Goal: Task Accomplishment & Management: Use online tool/utility

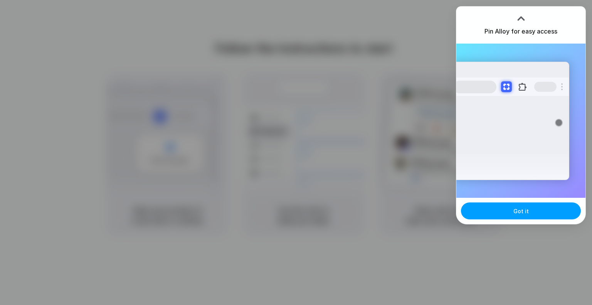
click at [521, 215] on button "Got it" at bounding box center [521, 210] width 120 height 17
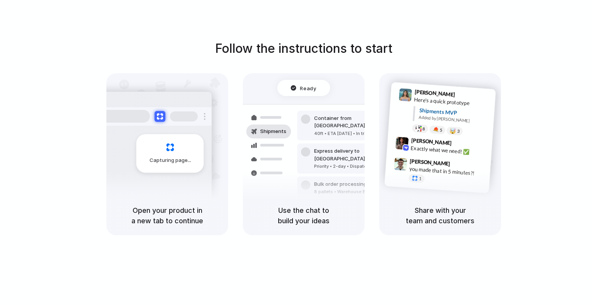
click at [535, 28] on div "Follow the instructions to start Capturing page Open your product in a new tab …" at bounding box center [303, 160] width 607 height 320
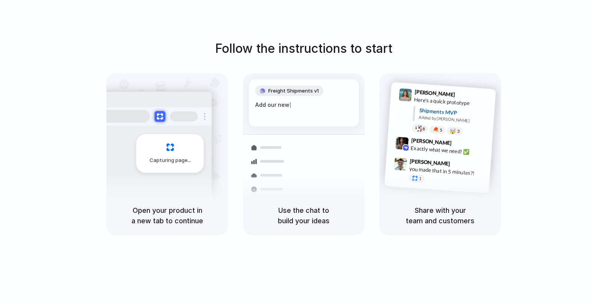
click at [164, 162] on span "Capturing page" at bounding box center [170, 160] width 43 height 8
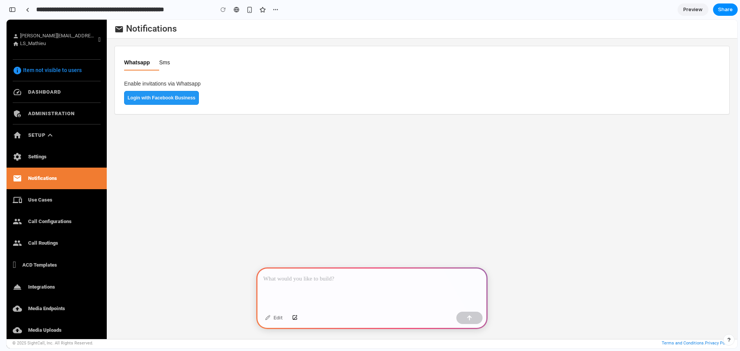
click at [290, 279] on p at bounding box center [371, 278] width 217 height 9
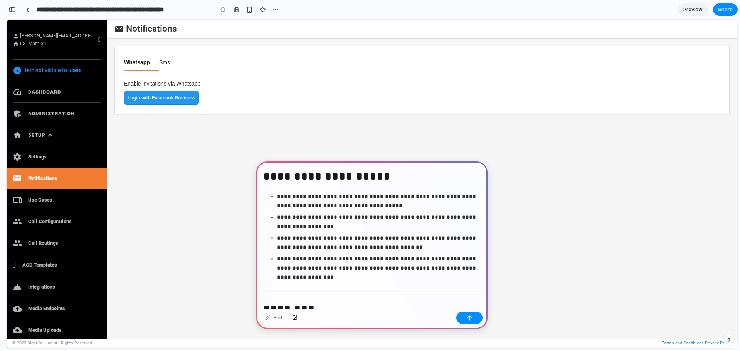
click at [310, 249] on p "**********" at bounding box center [377, 242] width 200 height 18
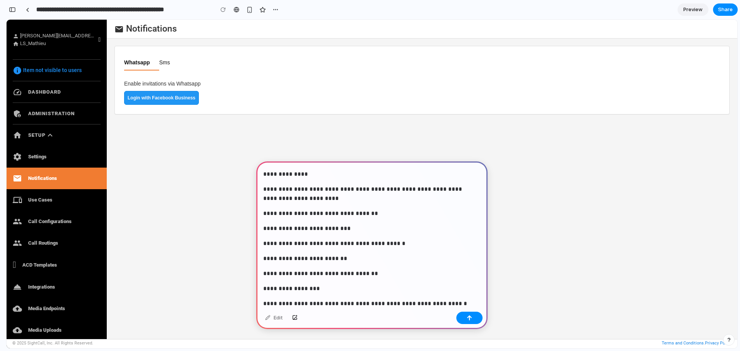
scroll to position [2104, 0]
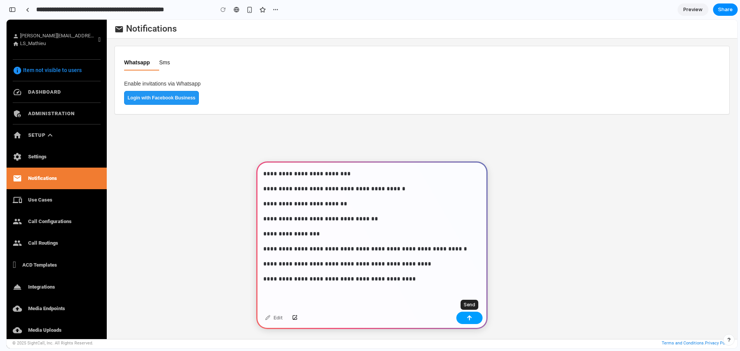
click at [471, 316] on div "button" at bounding box center [469, 317] width 5 height 5
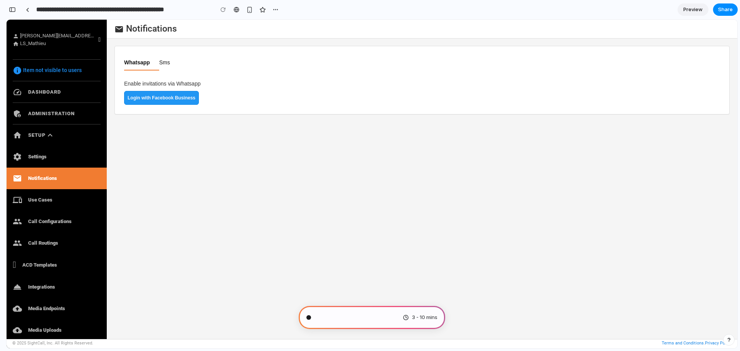
scroll to position [3652, 0]
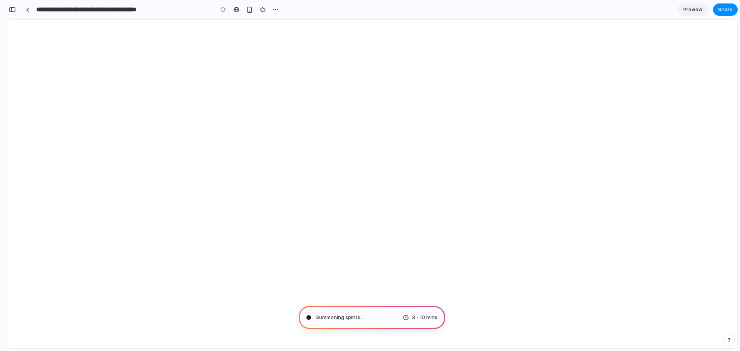
type input "**********"
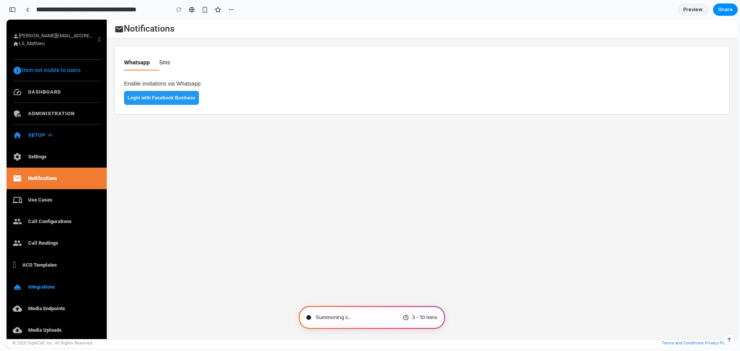
scroll to position [4149, 0]
click at [31, 200] on link "devices Use Cases" at bounding box center [57, 200] width 100 height 22
click at [29, 222] on link "group Call Configurations" at bounding box center [57, 222] width 100 height 22
click at [34, 243] on link "group Call Routings" at bounding box center [57, 243] width 100 height 22
click at [46, 136] on icon "expand_less" at bounding box center [49, 135] width 9 height 9
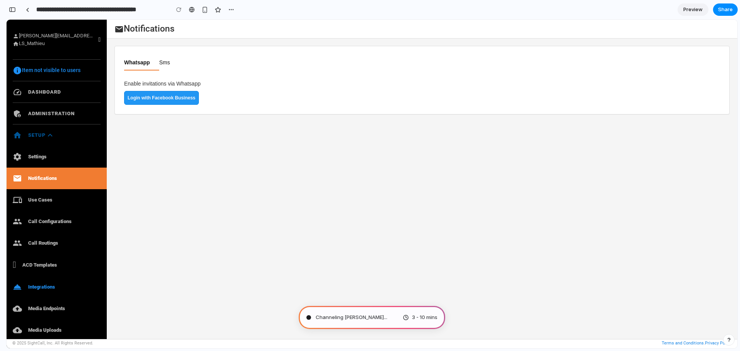
click at [48, 134] on icon "expand_less" at bounding box center [49, 135] width 9 height 9
click at [330, 317] on span "Distilling requirements" at bounding box center [343, 318] width 54 height 8
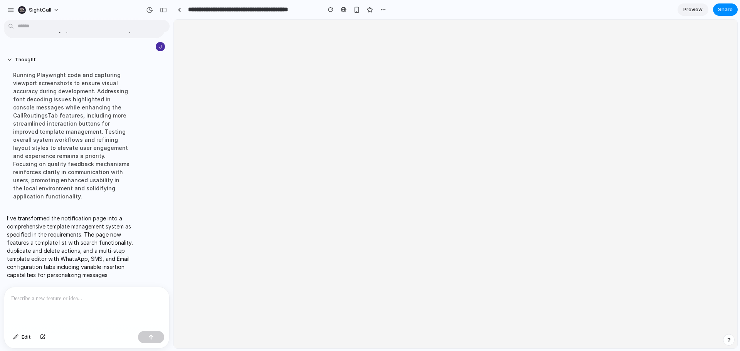
scroll to position [0, 0]
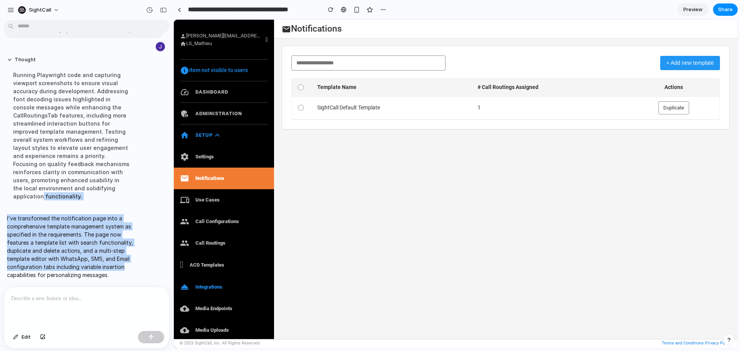
drag, startPoint x: 168, startPoint y: 261, endPoint x: 163, endPoint y: 183, distance: 78.0
click at [163, 183] on div "Problem / Pain / Why Admins can configure only one notification for all their m…" at bounding box center [86, 187] width 173 height 328
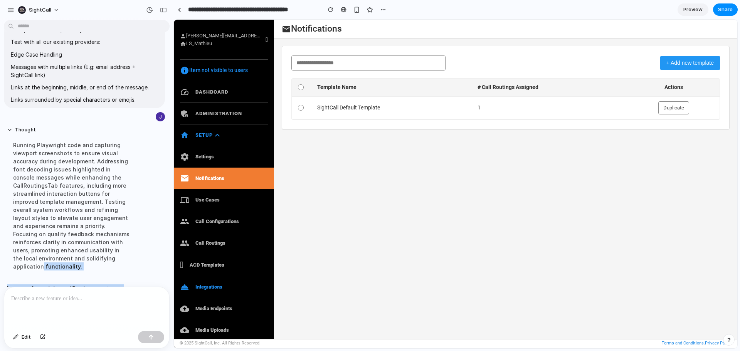
scroll to position [2153, 0]
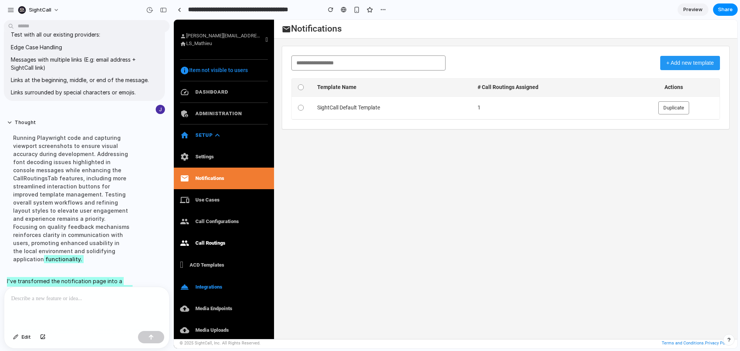
click at [208, 243] on link "group Call Routings" at bounding box center [224, 243] width 100 height 22
click at [207, 224] on link "group Call Configurations" at bounding box center [224, 222] width 100 height 22
click at [691, 62] on button "+ Add new template" at bounding box center [690, 63] width 60 height 14
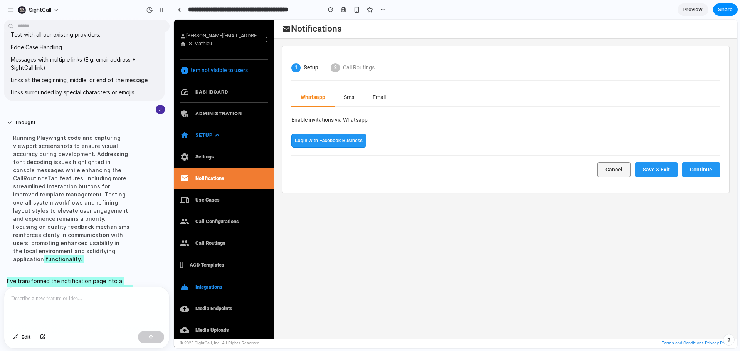
click at [349, 97] on button "Sms" at bounding box center [348, 98] width 29 height 18
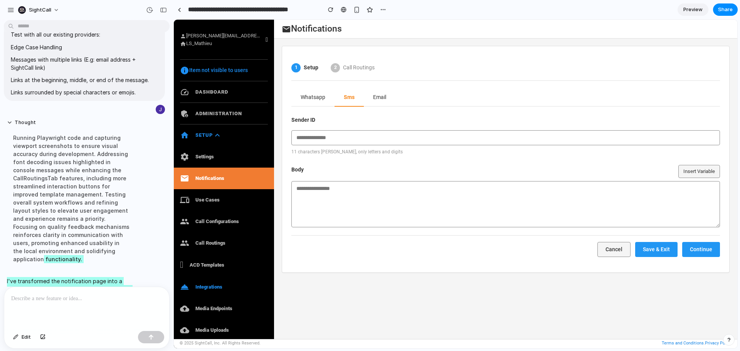
click at [381, 97] on button "Email" at bounding box center [380, 98] width 32 height 18
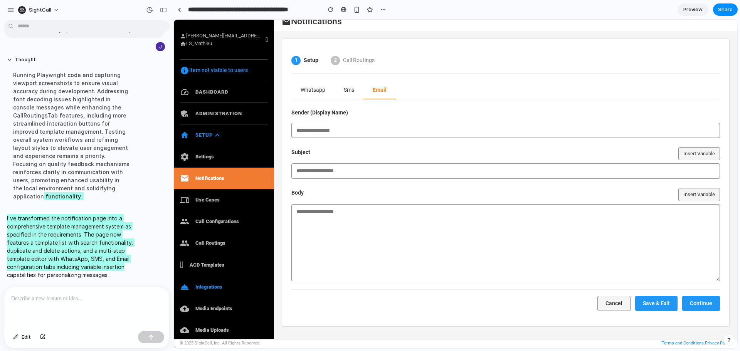
scroll to position [9, 0]
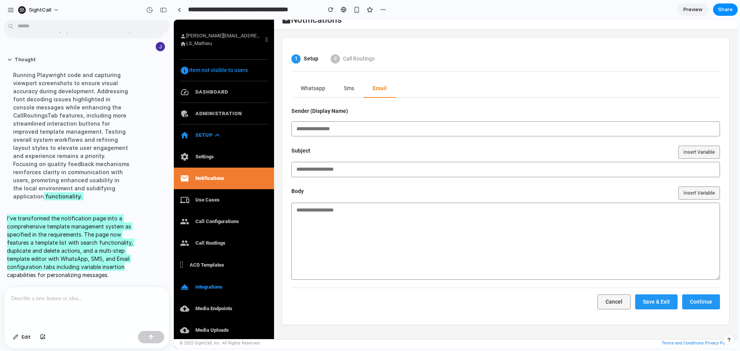
click at [613, 304] on button "Cancel" at bounding box center [613, 301] width 33 height 15
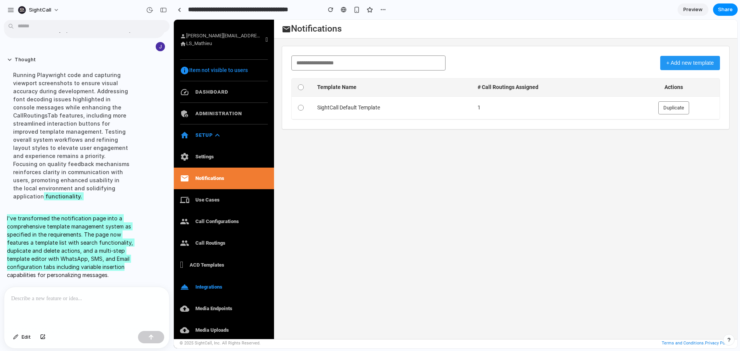
click at [354, 67] on input "text" at bounding box center [368, 62] width 154 height 15
type input "*"
click at [685, 63] on button "+ Add new template" at bounding box center [690, 63] width 60 height 14
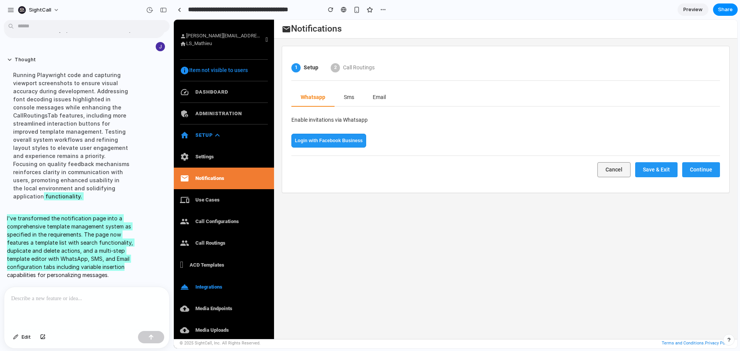
click at [376, 97] on button "Email" at bounding box center [379, 98] width 32 height 18
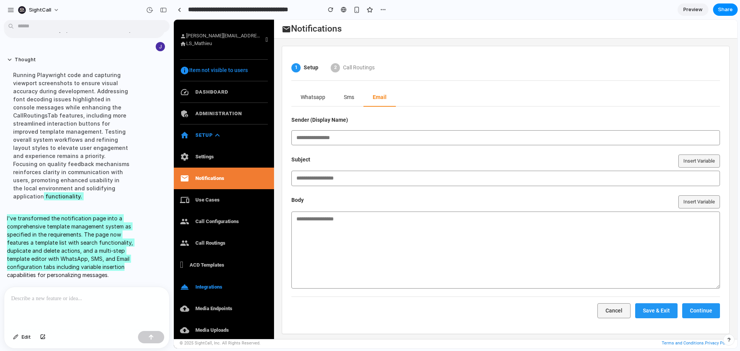
click at [310, 182] on input at bounding box center [505, 178] width 428 height 15
click at [696, 159] on button "Insert Variable" at bounding box center [699, 160] width 42 height 13
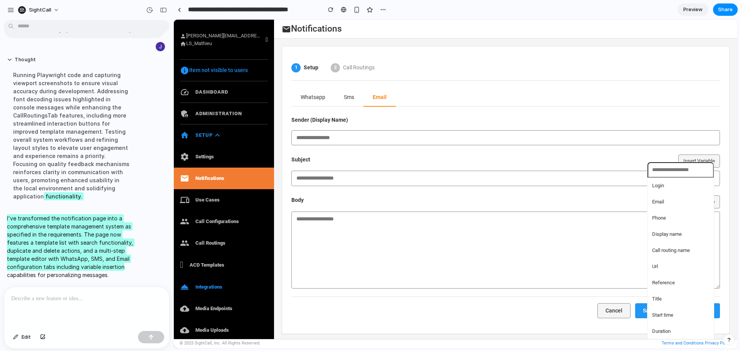
click at [658, 217] on span "Phone" at bounding box center [659, 218] width 14 height 8
type input "**********"
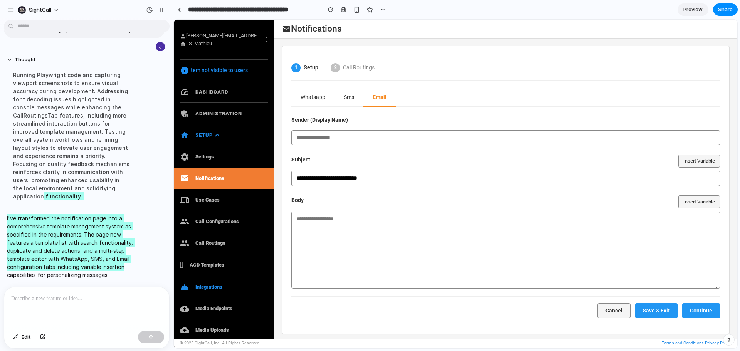
drag, startPoint x: 389, startPoint y: 179, endPoint x: 349, endPoint y: 174, distance: 40.4
click at [282, 175] on div "**********" at bounding box center [506, 190] width 448 height 289
click at [683, 161] on button "Insert Variable" at bounding box center [699, 160] width 42 height 13
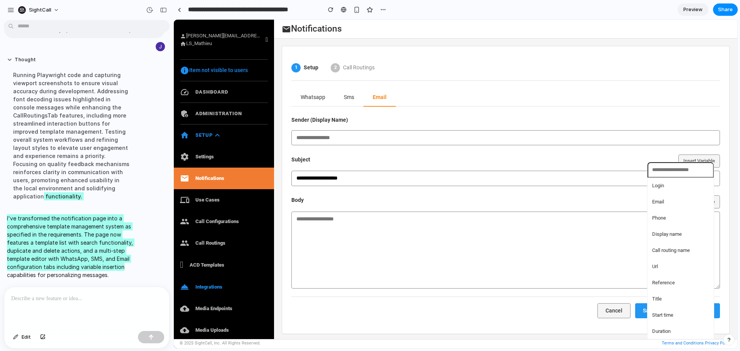
click at [663, 234] on span "Display name" at bounding box center [667, 234] width 30 height 8
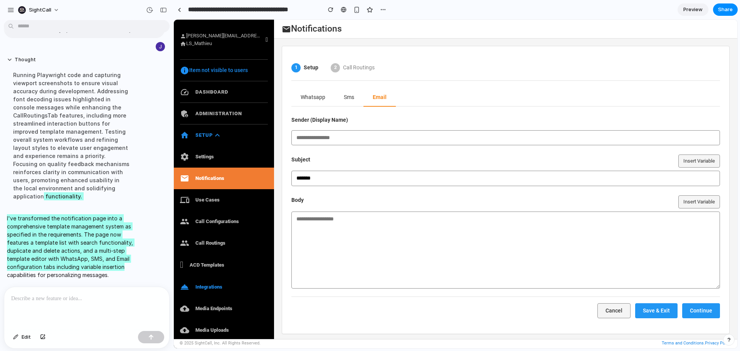
click at [703, 158] on button "Insert Variable" at bounding box center [699, 160] width 42 height 13
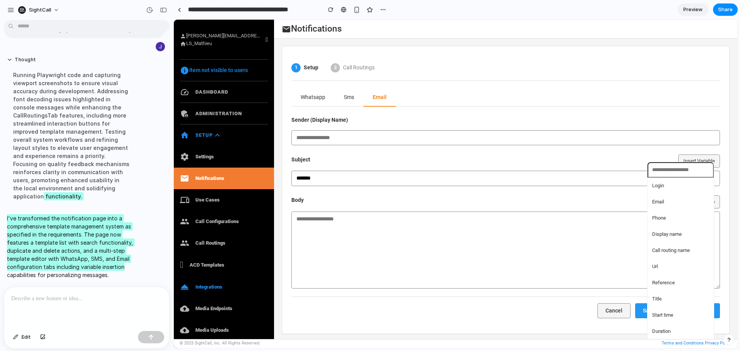
click at [671, 233] on span "Display name" at bounding box center [667, 234] width 30 height 8
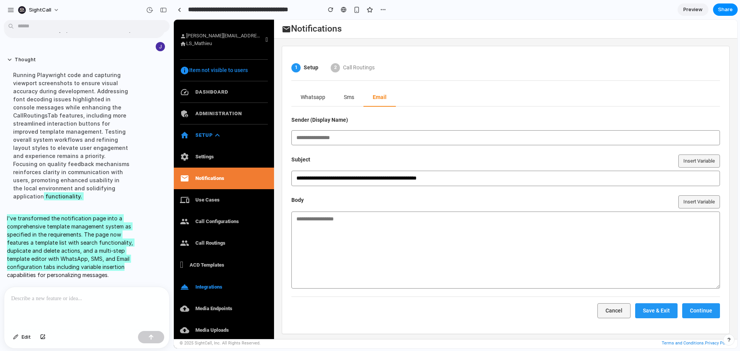
type input "**********"
click at [320, 220] on textarea at bounding box center [505, 249] width 428 height 77
click at [684, 201] on button "Insert Variable" at bounding box center [699, 201] width 42 height 13
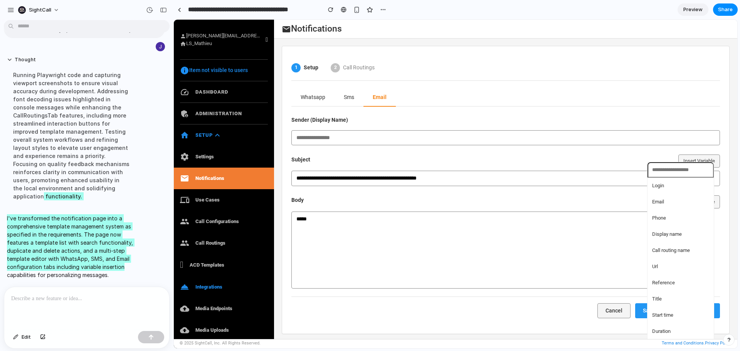
click at [660, 233] on span "Display name" at bounding box center [667, 234] width 30 height 8
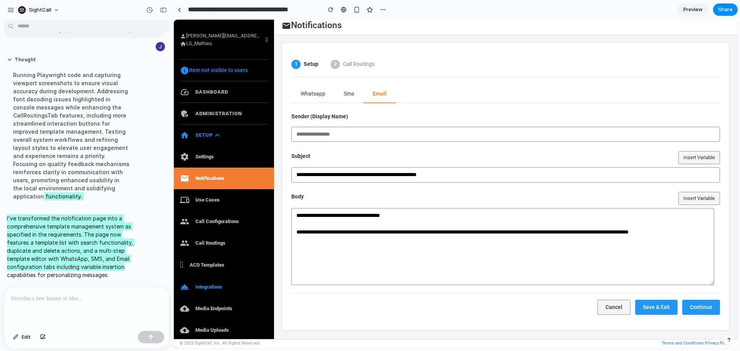
scroll to position [5, 0]
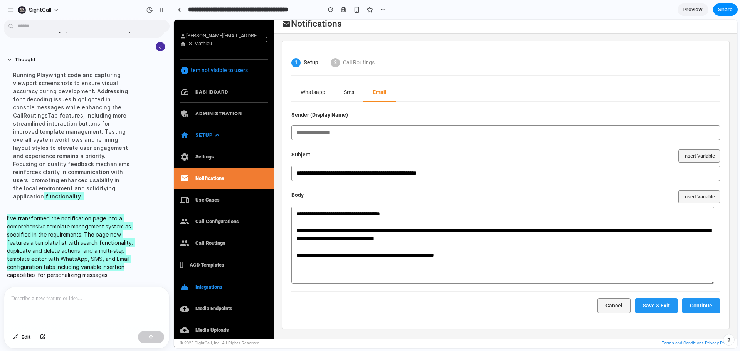
drag, startPoint x: 685, startPoint y: 206, endPoint x: 688, endPoint y: 201, distance: 6.1
click at [686, 206] on div "**********" at bounding box center [505, 236] width 428 height 93
click at [688, 200] on button "Insert Variable" at bounding box center [699, 196] width 42 height 13
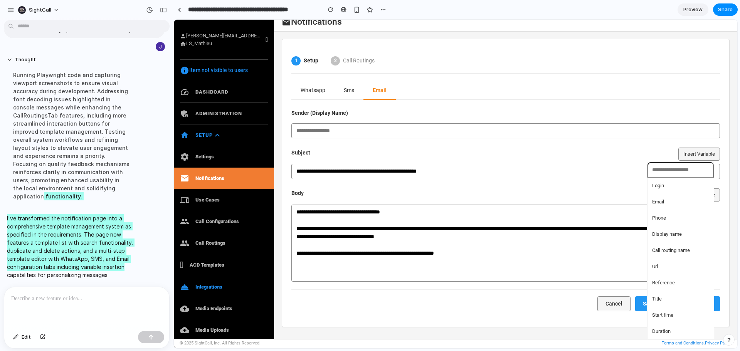
scroll to position [9, 0]
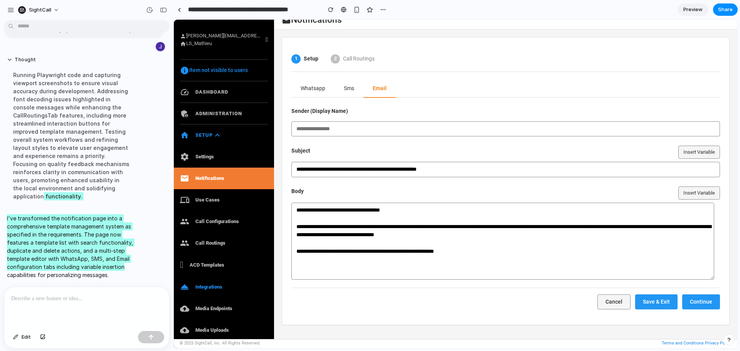
click at [411, 249] on div "Login Email Phone Display name Call routing name Url Reference Title Start time…" at bounding box center [455, 184] width 563 height 329
drag, startPoint x: 409, startPoint y: 250, endPoint x: 394, endPoint y: 251, distance: 15.0
click at [394, 251] on textarea "**********" at bounding box center [502, 241] width 423 height 77
click at [700, 191] on button "Insert Variable" at bounding box center [699, 192] width 42 height 13
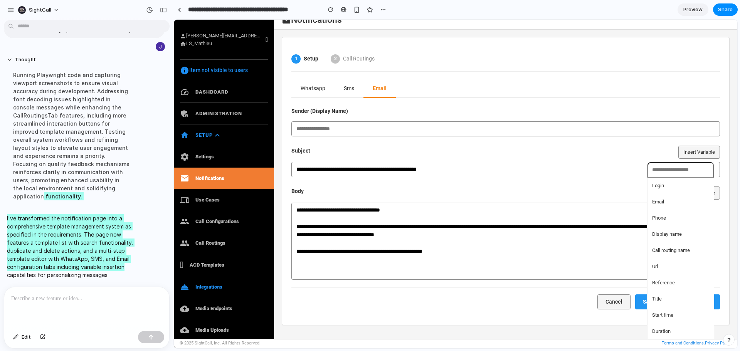
click at [664, 317] on span "Start time" at bounding box center [662, 315] width 21 height 8
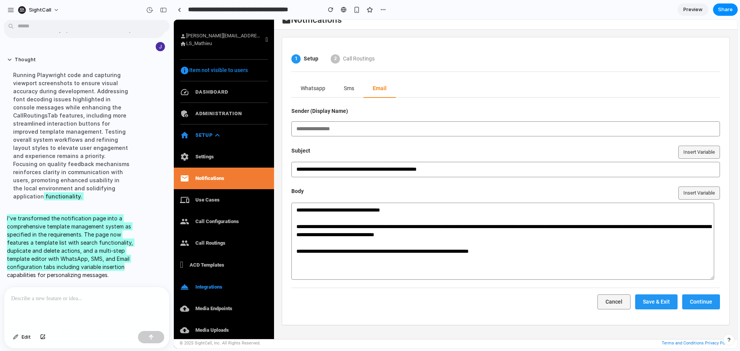
click at [507, 249] on textarea "**********" at bounding box center [502, 241] width 423 height 77
click at [686, 191] on button "Insert Variable" at bounding box center [699, 192] width 42 height 13
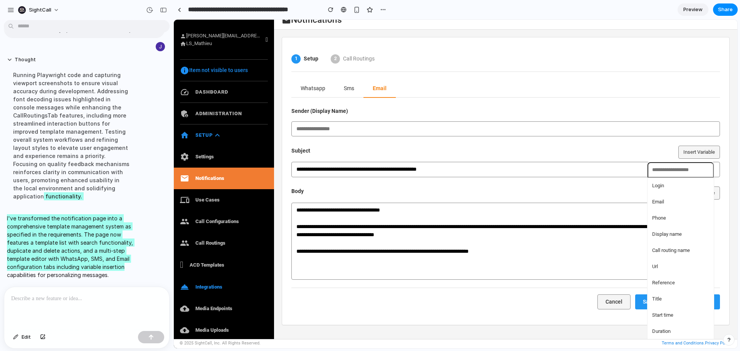
click at [658, 263] on li "Url" at bounding box center [680, 266] width 63 height 12
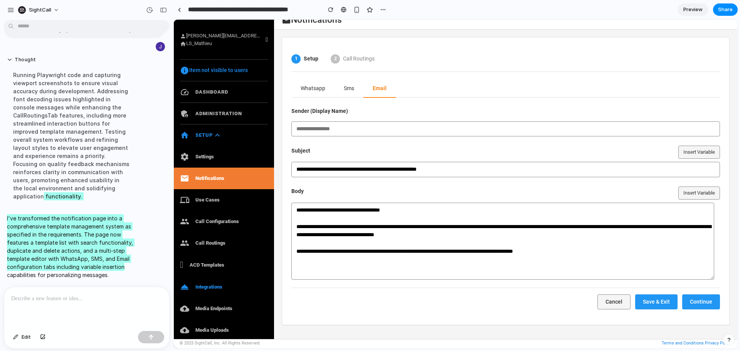
click at [696, 193] on button "Insert Variable" at bounding box center [699, 192] width 42 height 13
click at [408, 227] on div "Login Email Phone Display name Call routing name Url Reference Title Start time…" at bounding box center [455, 184] width 563 height 329
click at [408, 227] on textarea "**********" at bounding box center [502, 241] width 423 height 77
click at [679, 194] on button "Insert Variable" at bounding box center [699, 192] width 42 height 13
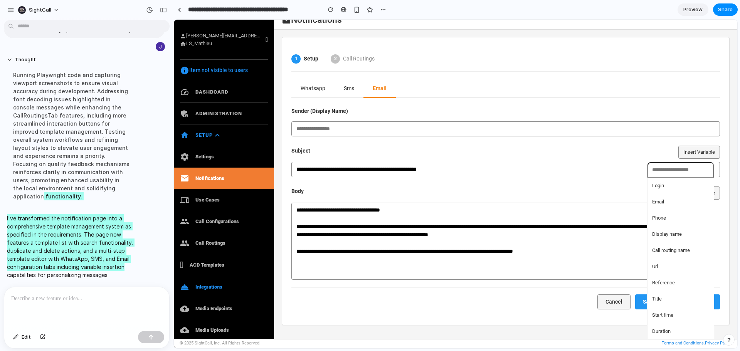
click at [666, 282] on span "Reference" at bounding box center [663, 283] width 23 height 8
type textarea "**********"
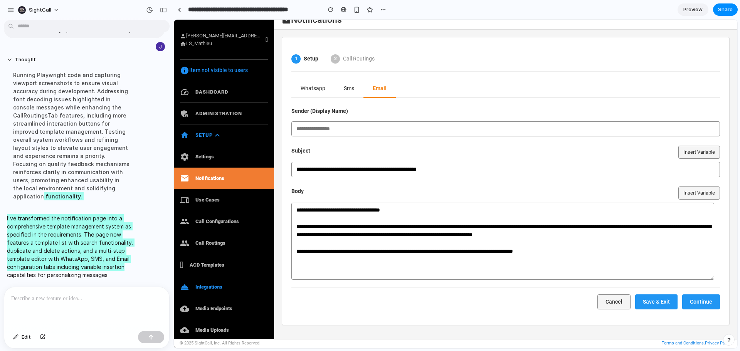
click at [297, 168] on input "**********" at bounding box center [505, 169] width 428 height 15
click at [532, 150] on div "Subject Insert Variable" at bounding box center [505, 152] width 428 height 13
click at [698, 301] on button "Continue" at bounding box center [701, 301] width 38 height 15
click at [314, 128] on input "text" at bounding box center [505, 128] width 428 height 15
type input "*******"
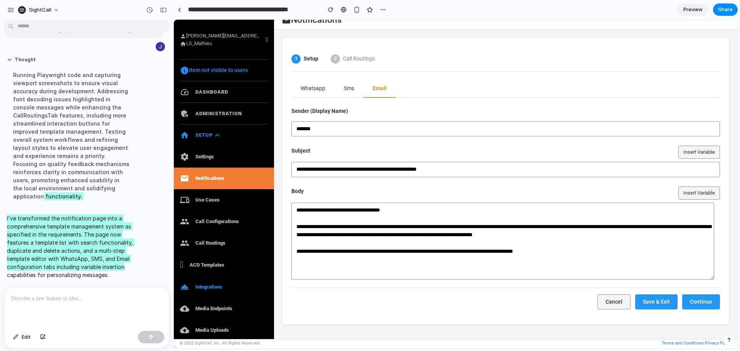
click at [698, 299] on button "Continue" at bounding box center [701, 301] width 38 height 15
drag, startPoint x: 524, startPoint y: 246, endPoint x: 291, endPoint y: 200, distance: 236.8
click at [291, 200] on div "**********" at bounding box center [505, 232] width 428 height 93
click at [346, 87] on button "Sms" at bounding box center [348, 89] width 29 height 18
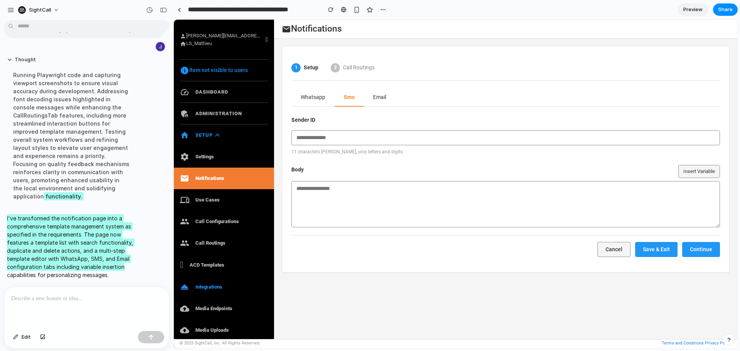
click at [331, 138] on input "text" at bounding box center [505, 137] width 428 height 15
type input "***"
click at [380, 97] on button "Email" at bounding box center [380, 98] width 32 height 18
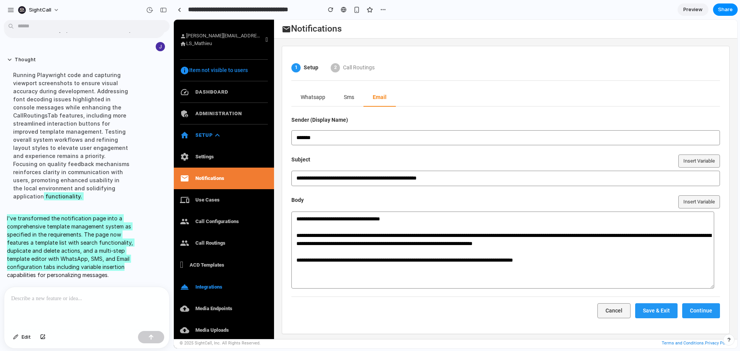
click at [698, 309] on button "Continue" at bounding box center [701, 310] width 38 height 15
click at [350, 97] on button "Sms" at bounding box center [348, 98] width 29 height 18
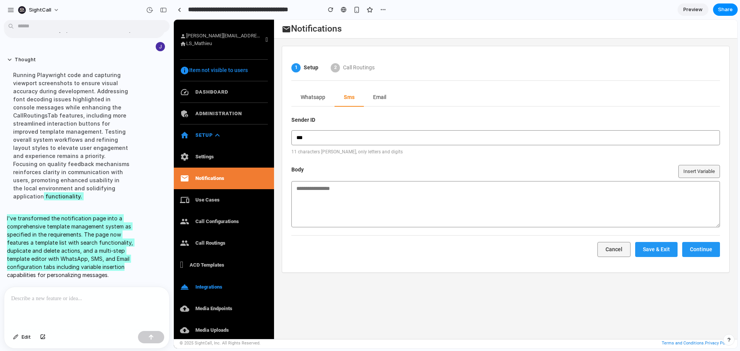
click at [321, 191] on textarea at bounding box center [505, 204] width 428 height 46
paste textarea "**********"
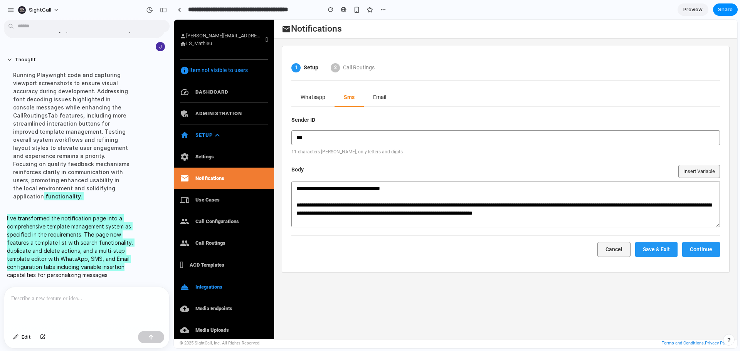
scroll to position [7, 0]
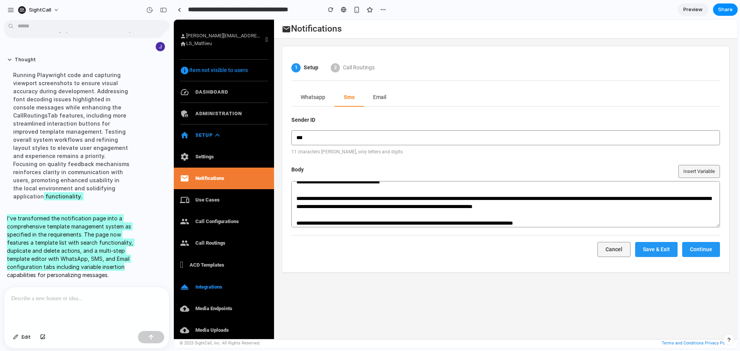
type textarea "**********"
click at [708, 249] on button "Continue" at bounding box center [701, 249] width 38 height 15
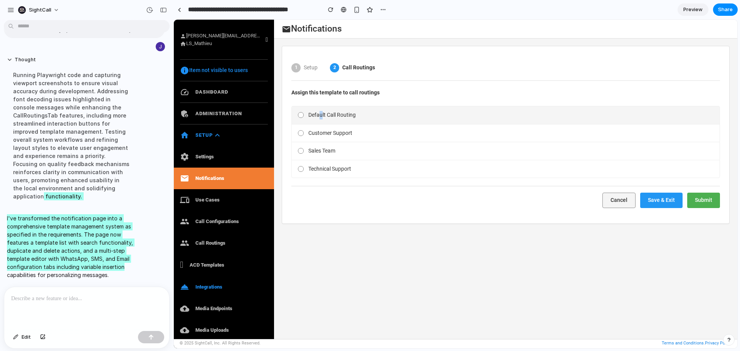
click at [321, 115] on span "Default Call Routing" at bounding box center [331, 115] width 47 height 8
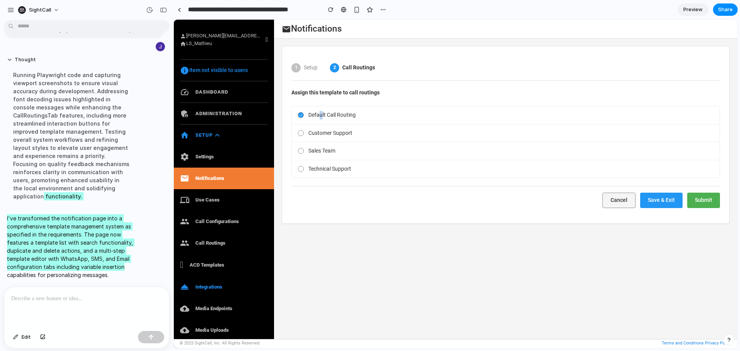
click at [705, 201] on button "Submit" at bounding box center [703, 200] width 33 height 15
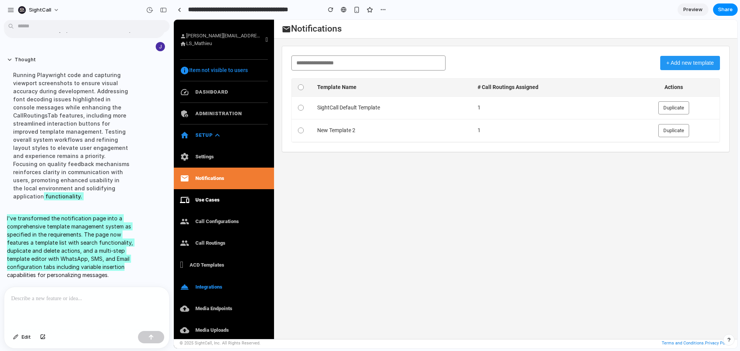
click at [203, 198] on link "devices Use Cases" at bounding box center [224, 200] width 100 height 22
click at [210, 242] on link "group Call Routings" at bounding box center [224, 243] width 100 height 22
click at [209, 242] on link "group Call Routings" at bounding box center [224, 243] width 100 height 22
click at [398, 215] on div "person johann.sosnowicz@sightcall.com home LS_Mathieu info Item not visible to …" at bounding box center [455, 184] width 563 height 329
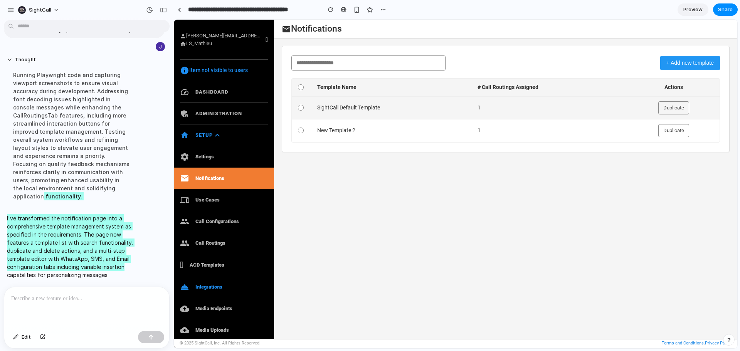
click at [356, 105] on td "SightCall Default Template" at bounding box center [391, 107] width 160 height 23
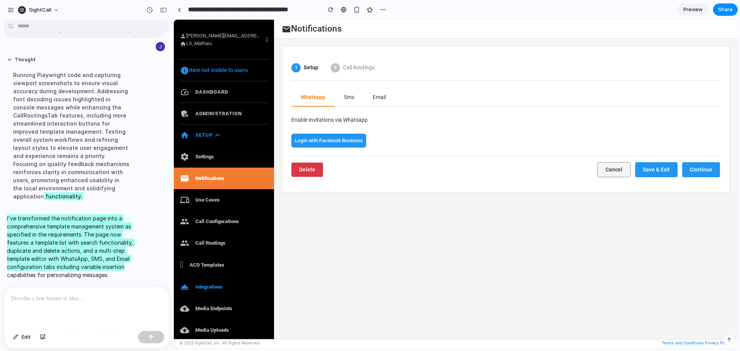
click at [347, 99] on button "Sms" at bounding box center [348, 98] width 29 height 18
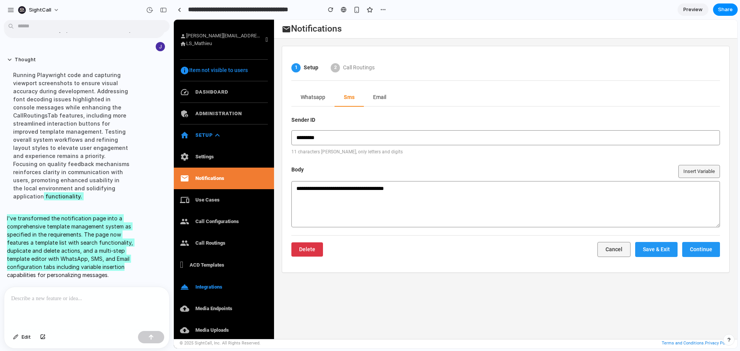
click at [378, 96] on button "Email" at bounding box center [380, 98] width 32 height 18
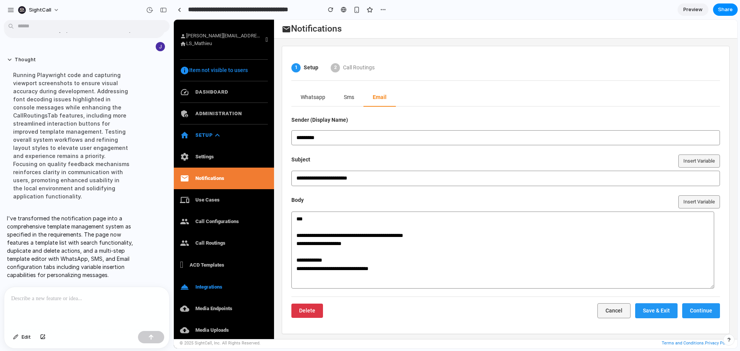
click at [37, 320] on div at bounding box center [86, 307] width 165 height 41
click at [613, 310] on button "Cancel" at bounding box center [613, 310] width 33 height 15
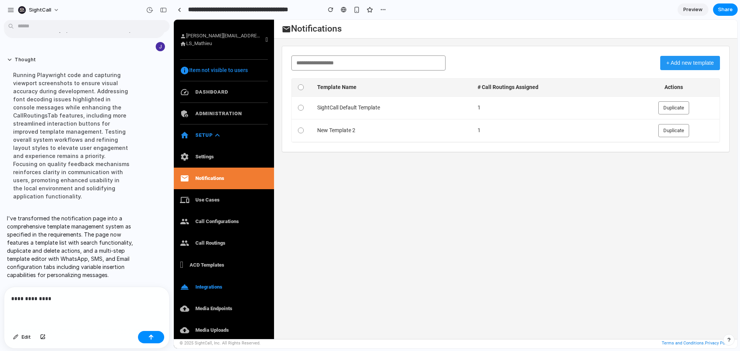
click at [681, 60] on button "+ Add new template" at bounding box center [690, 63] width 60 height 14
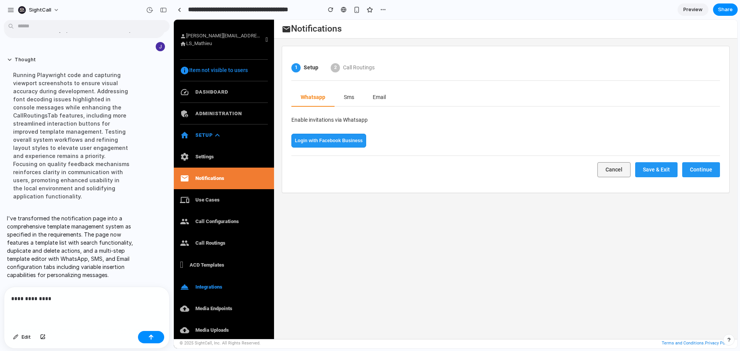
click at [46, 297] on p "**********" at bounding box center [85, 298] width 148 height 9
drag, startPoint x: 55, startPoint y: 297, endPoint x: 0, endPoint y: 296, distance: 54.7
click at [0, 296] on div "**********" at bounding box center [84, 318] width 169 height 62
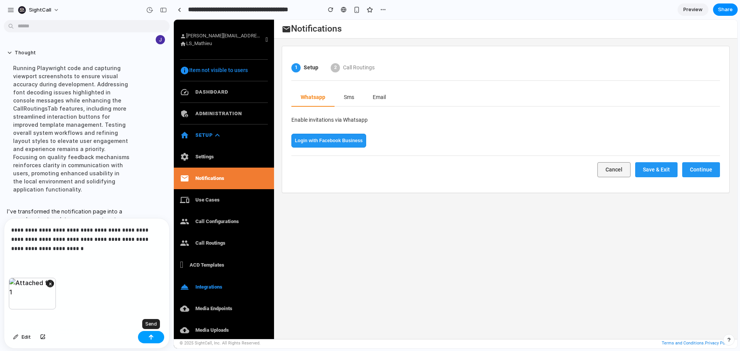
click at [148, 336] on div "button" at bounding box center [150, 336] width 5 height 5
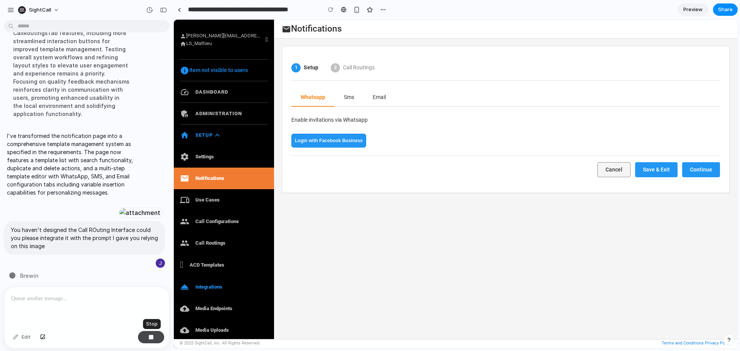
scroll to position [2369, 0]
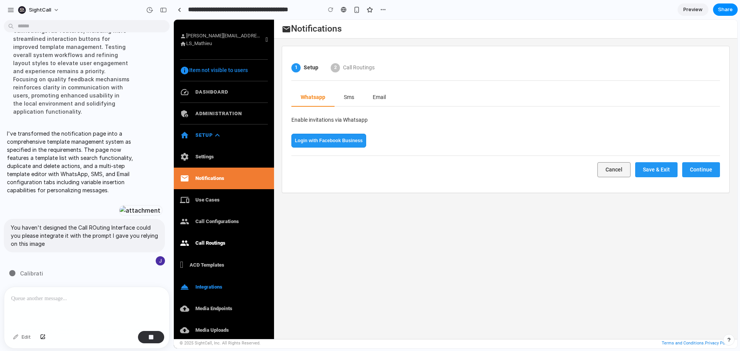
click at [210, 244] on link "group Call Routings" at bounding box center [224, 243] width 100 height 22
click at [618, 164] on button "Cancel" at bounding box center [613, 169] width 33 height 15
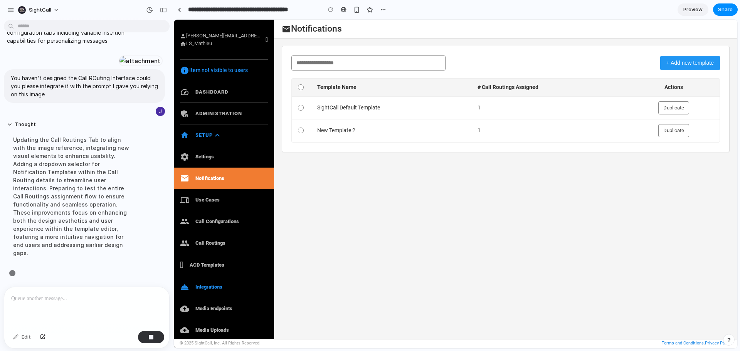
scroll to position [2360, 0]
click at [205, 242] on link "group Call Routings" at bounding box center [224, 243] width 100 height 22
click at [214, 200] on link "devices Use Cases" at bounding box center [224, 200] width 100 height 22
click at [217, 221] on link "group Call Configurations" at bounding box center [224, 222] width 100 height 22
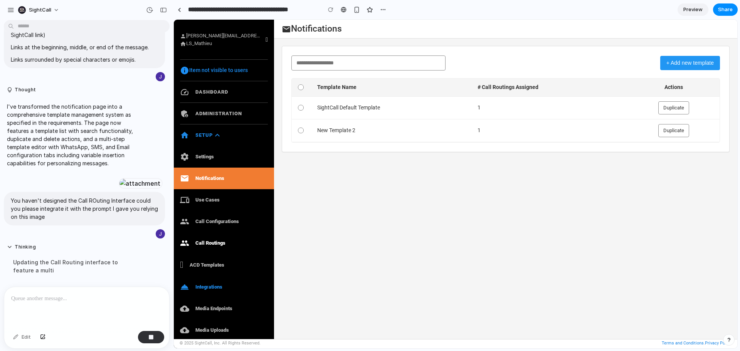
click at [207, 242] on link "group Call Routings" at bounding box center [224, 243] width 100 height 22
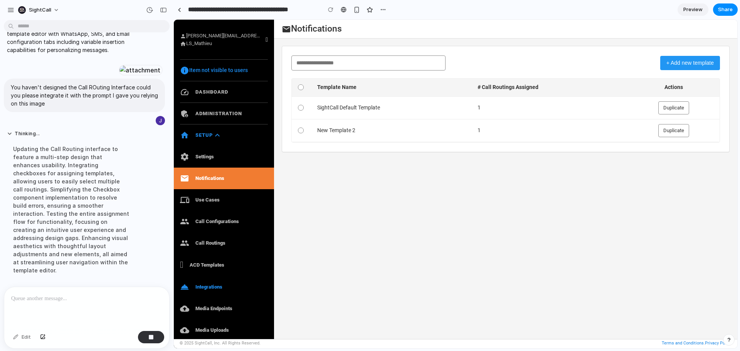
scroll to position [2376, 0]
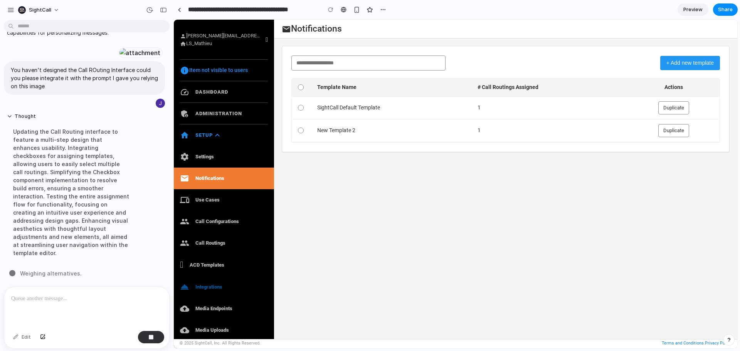
click at [200, 288] on link "room_service Integrations" at bounding box center [224, 287] width 100 height 22
click at [208, 264] on link "ACD Templates" at bounding box center [224, 265] width 100 height 22
click at [210, 242] on link "group Call Routings" at bounding box center [224, 243] width 100 height 22
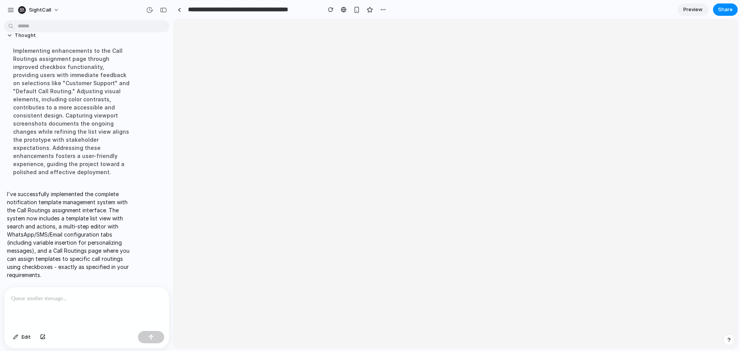
scroll to position [0, 0]
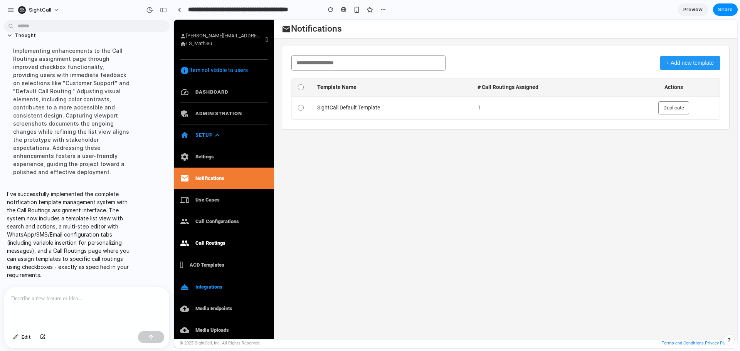
click at [207, 241] on link "group Call Routings" at bounding box center [224, 243] width 100 height 22
click at [206, 241] on link "group Call Routings" at bounding box center [224, 243] width 100 height 22
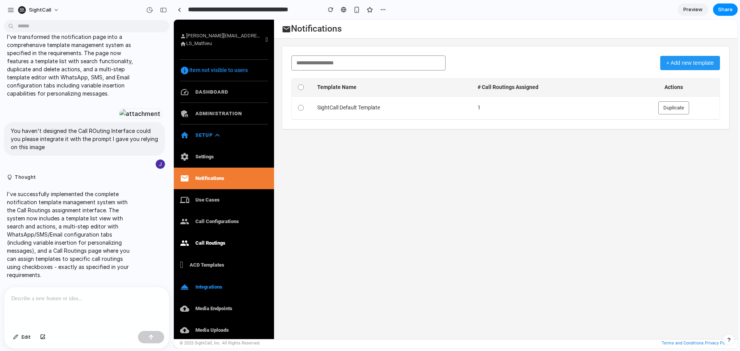
click at [215, 240] on link "group Call Routings" at bounding box center [224, 243] width 100 height 22
click at [683, 62] on button "+ Add new template" at bounding box center [690, 63] width 60 height 14
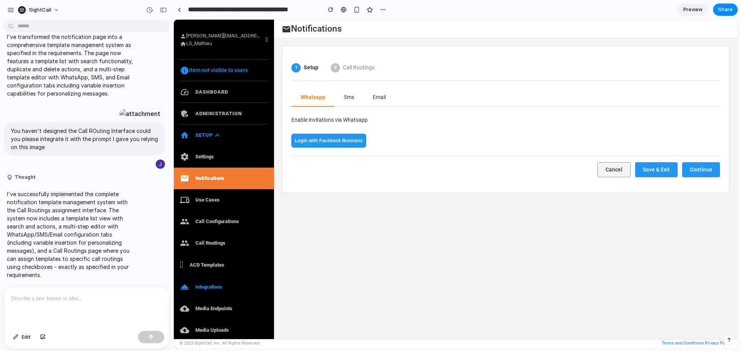
click at [355, 65] on span "Call Routings" at bounding box center [359, 68] width 32 height 8
click at [347, 99] on button "Sms" at bounding box center [348, 98] width 29 height 18
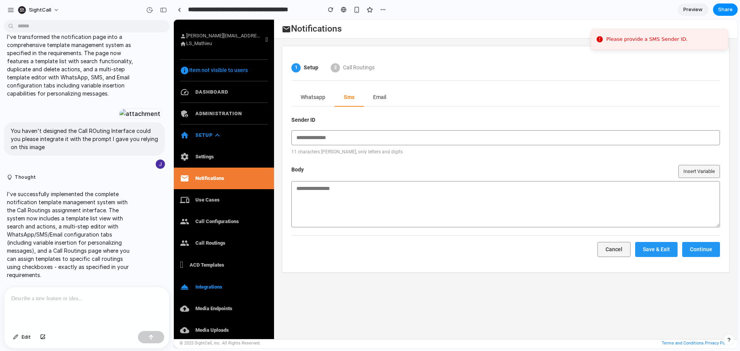
click at [367, 96] on button "Email" at bounding box center [380, 98] width 32 height 18
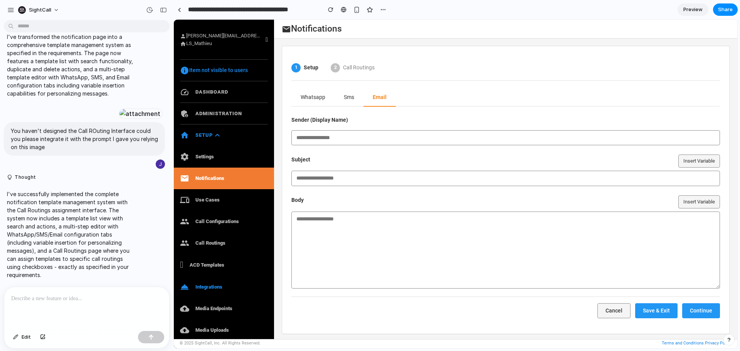
click at [320, 218] on textarea at bounding box center [505, 249] width 428 height 77
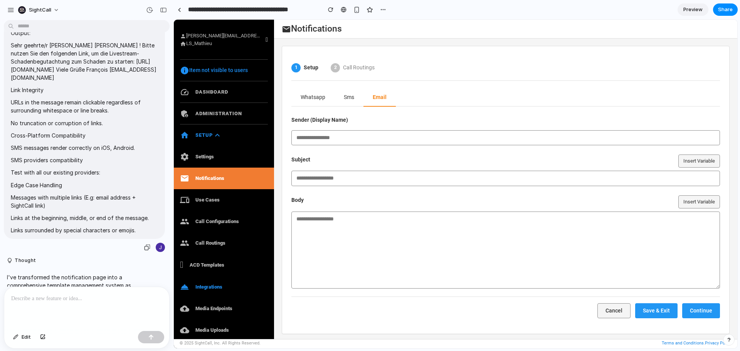
scroll to position [2208, 0]
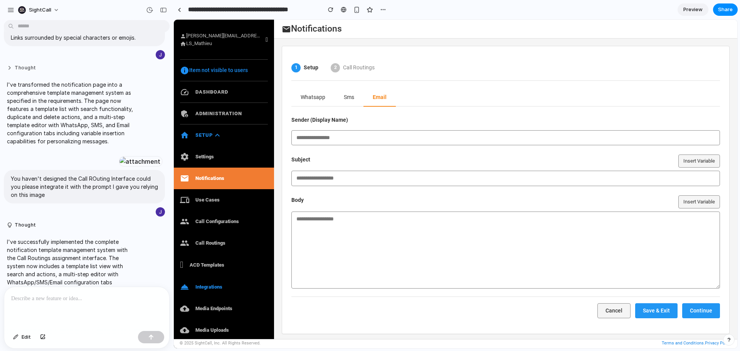
click at [9, 71] on button "Thought" at bounding box center [71, 68] width 129 height 7
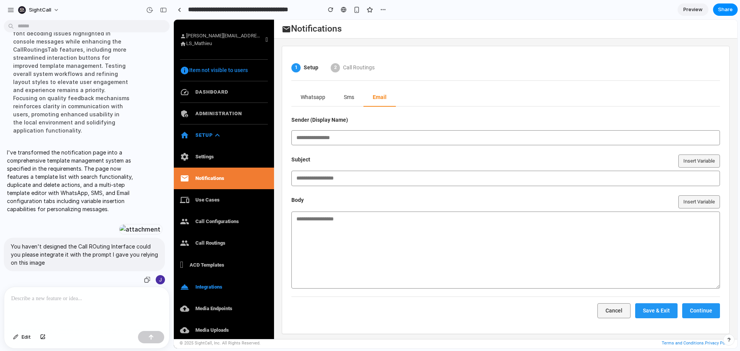
scroll to position [2285, 0]
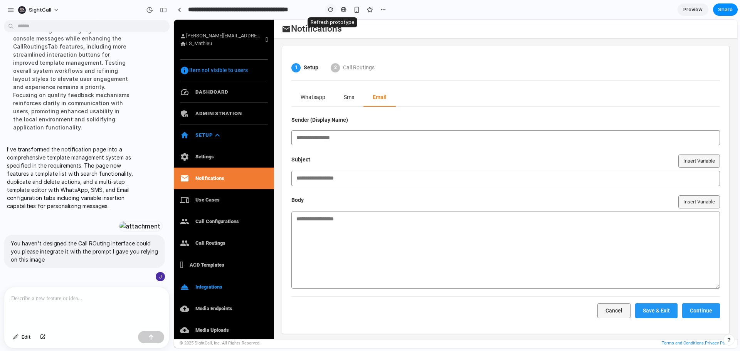
click at [331, 8] on div "button" at bounding box center [330, 9] width 5 height 5
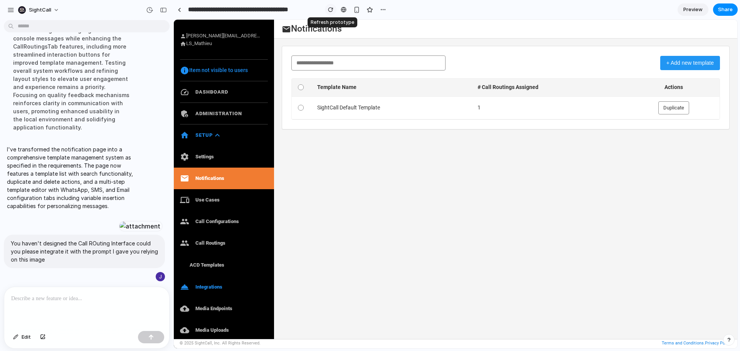
scroll to position [0, 0]
click at [210, 222] on link "group Call Configurations" at bounding box center [224, 222] width 100 height 22
click at [211, 241] on link "group Call Routings" at bounding box center [224, 243] width 100 height 22
click at [209, 264] on link "ACD Templates" at bounding box center [224, 265] width 100 height 22
click at [206, 286] on link "room_service Integrations" at bounding box center [224, 287] width 100 height 22
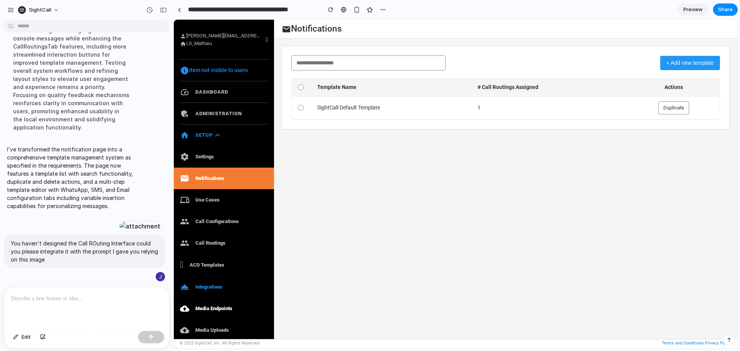
drag, startPoint x: 207, startPoint y: 309, endPoint x: 210, endPoint y: 304, distance: 4.8
click at [207, 309] on link "cloud_upload Media Endpoints" at bounding box center [224, 309] width 100 height 22
click at [206, 175] on link "email Notifications" at bounding box center [224, 179] width 100 height 22
click at [201, 196] on link "devices Use Cases" at bounding box center [224, 200] width 100 height 22
click at [685, 9] on span "Preview" at bounding box center [692, 10] width 19 height 8
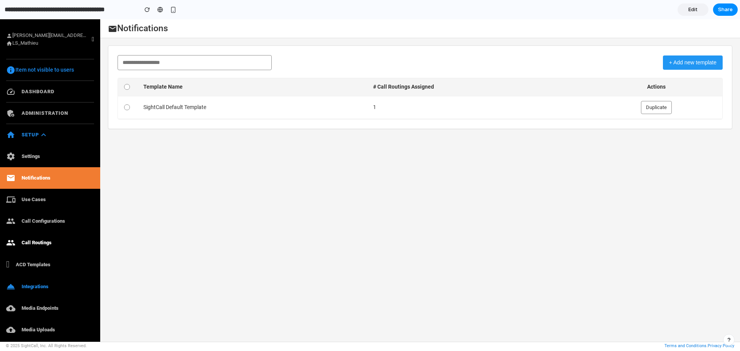
click at [36, 242] on link "group Call Routings" at bounding box center [50, 243] width 100 height 22
click at [39, 219] on link "group Call Configurations" at bounding box center [50, 221] width 100 height 22
click at [33, 200] on link "devices Use Cases" at bounding box center [50, 200] width 100 height 22
click at [45, 221] on link "group Call Configurations" at bounding box center [50, 221] width 100 height 22
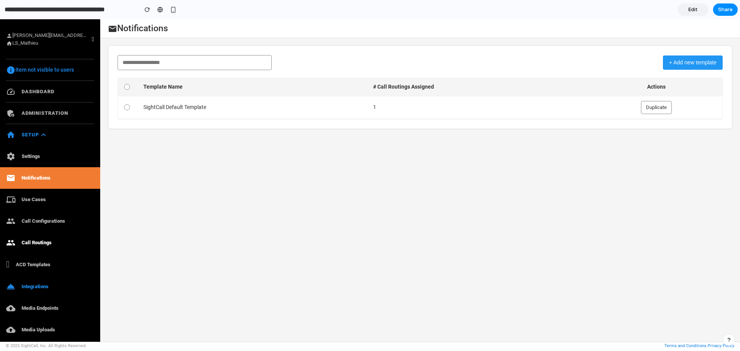
click at [42, 240] on link "group Call Routings" at bounding box center [50, 243] width 100 height 22
click at [42, 264] on link "ACD Templates" at bounding box center [50, 264] width 100 height 22
click at [128, 63] on input "text" at bounding box center [194, 62] width 154 height 15
type input "*"
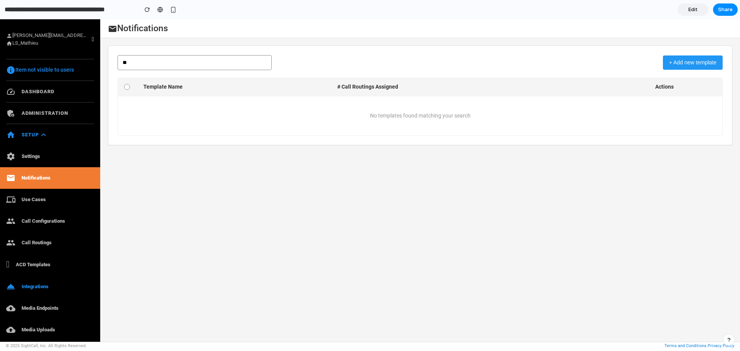
type input "*"
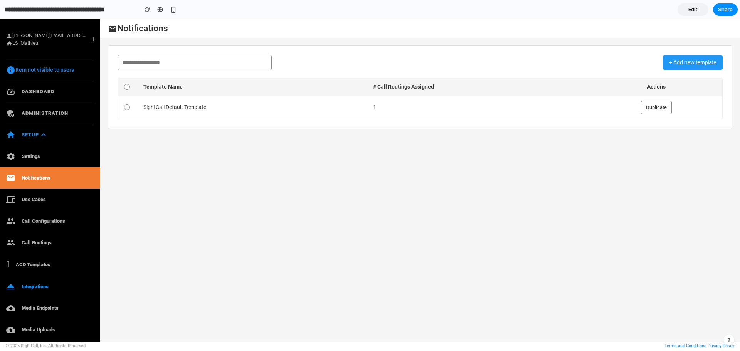
click at [688, 62] on button "+ Add new template" at bounding box center [693, 62] width 60 height 14
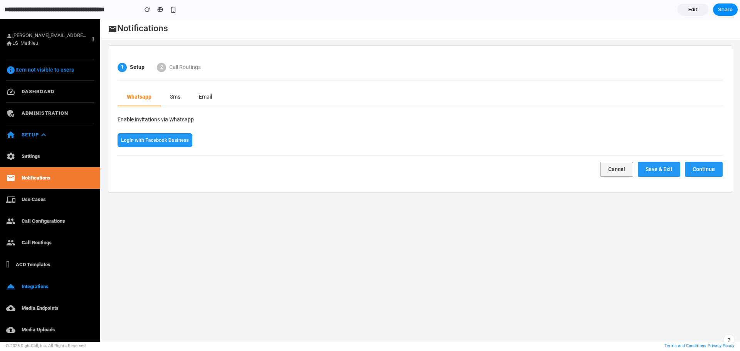
click at [174, 99] on button "Sms" at bounding box center [175, 97] width 29 height 18
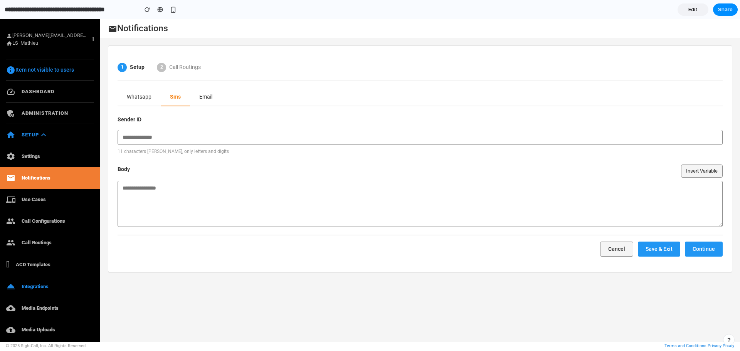
click at [203, 97] on button "Email" at bounding box center [206, 97] width 32 height 18
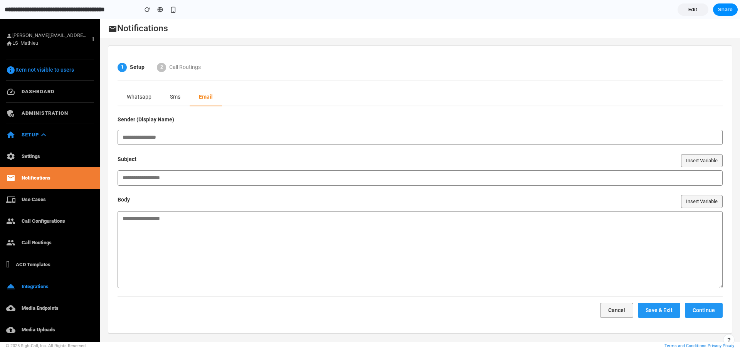
click at [699, 159] on button "Insert Variable" at bounding box center [702, 160] width 42 height 13
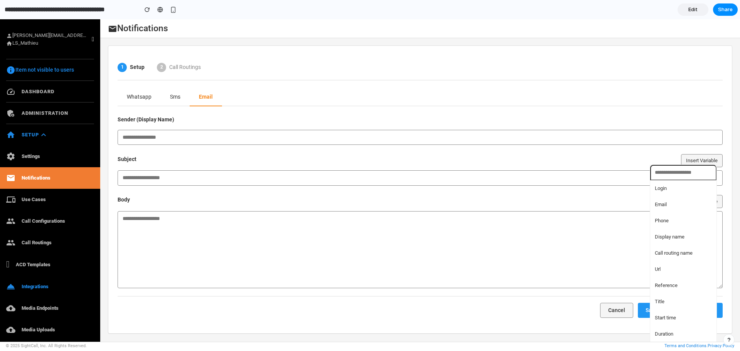
click at [525, 178] on div "Login Email Phone Display name Call routing name Url Reference Title Start time…" at bounding box center [370, 185] width 740 height 332
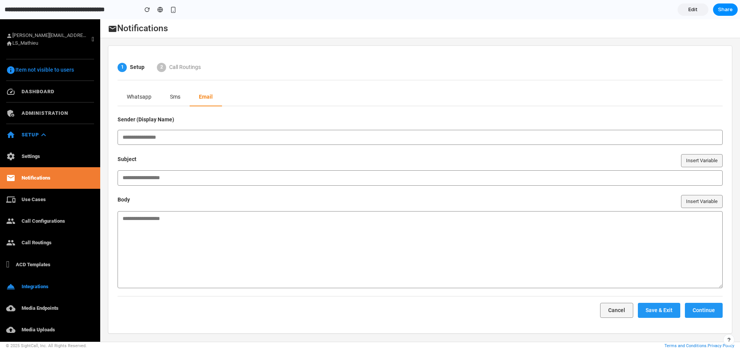
click at [229, 136] on input "text" at bounding box center [419, 137] width 605 height 15
click at [213, 181] on input at bounding box center [419, 177] width 605 height 15
click at [616, 308] on button "Cancel" at bounding box center [616, 310] width 33 height 15
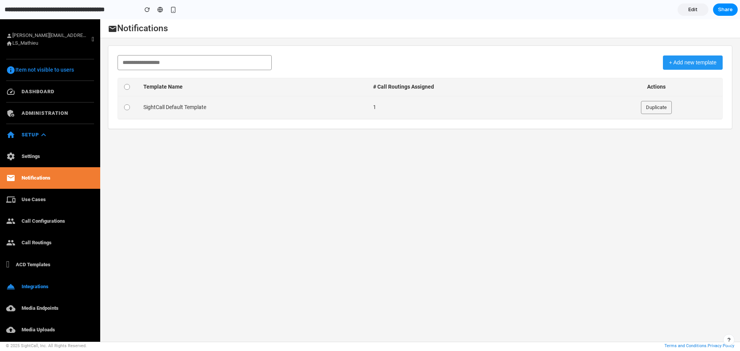
click at [164, 103] on td "SightCall Default Template" at bounding box center [252, 107] width 230 height 23
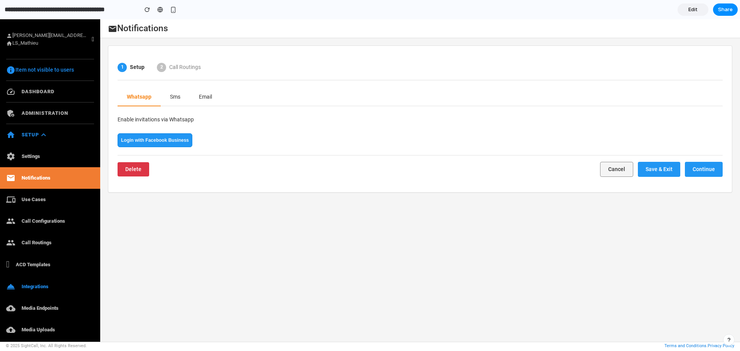
click at [175, 96] on button "Sms" at bounding box center [175, 97] width 29 height 18
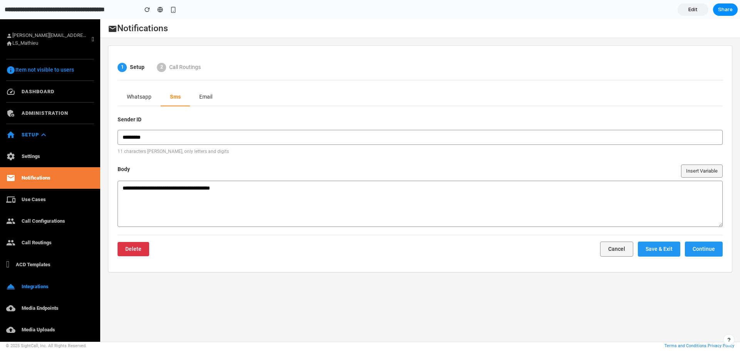
click at [203, 96] on button "Email" at bounding box center [206, 97] width 32 height 18
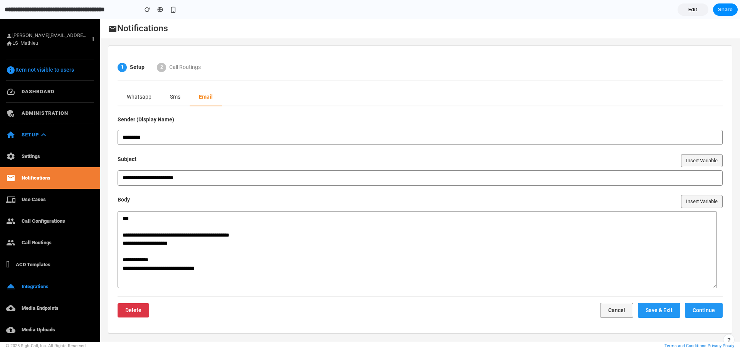
click at [693, 204] on button "Insert Variable" at bounding box center [702, 201] width 42 height 13
click at [216, 177] on div "Login Email Phone Display name Call routing name Url Reference Title Start time…" at bounding box center [370, 185] width 740 height 332
click at [215, 174] on input "**********" at bounding box center [419, 177] width 605 height 15
click at [699, 164] on button "Insert Variable" at bounding box center [702, 160] width 42 height 13
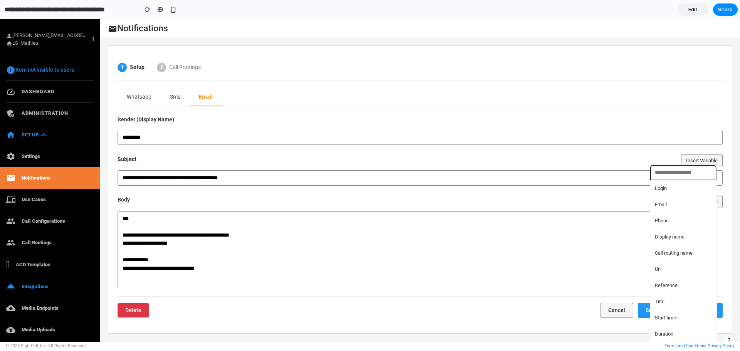
click at [663, 269] on li "Url" at bounding box center [682, 269] width 63 height 12
type input "**********"
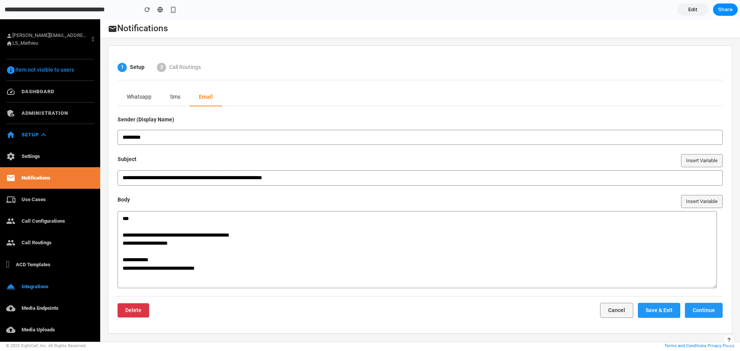
click at [347, 150] on div "**********" at bounding box center [419, 202] width 605 height 173
click at [692, 309] on button "Continue" at bounding box center [704, 310] width 38 height 15
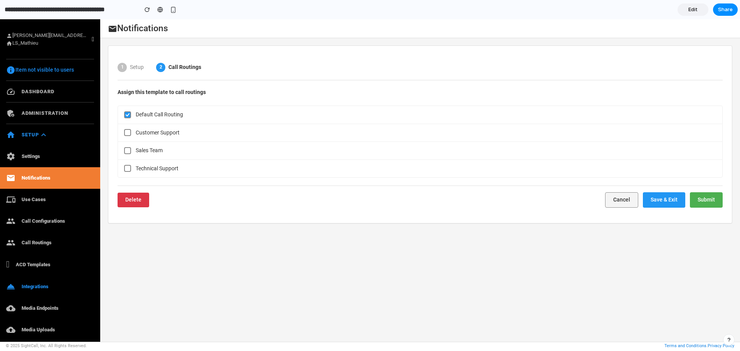
click at [701, 201] on button "Submit" at bounding box center [706, 199] width 33 height 15
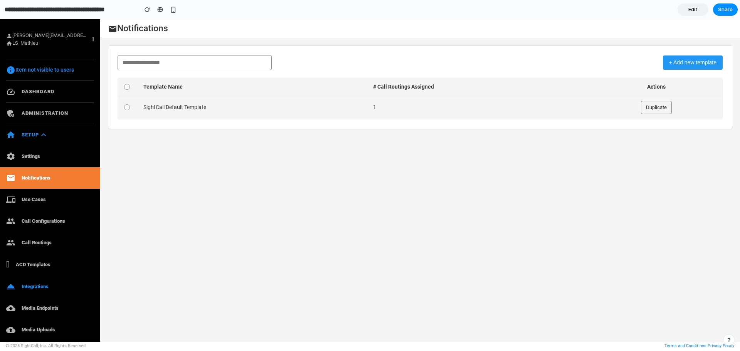
click at [647, 105] on button "Duplicate" at bounding box center [656, 107] width 31 height 13
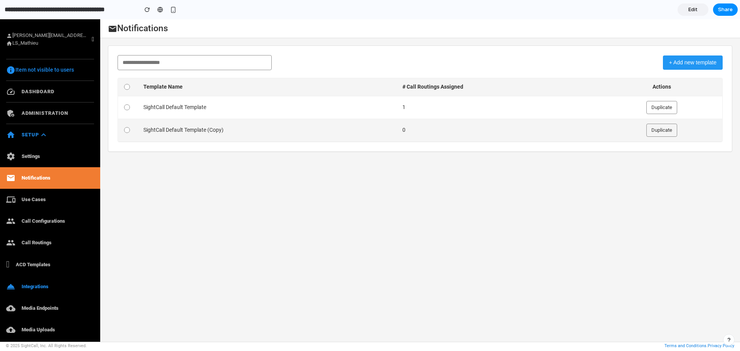
click at [394, 133] on td "SightCall Default Template (Copy)" at bounding box center [266, 130] width 259 height 23
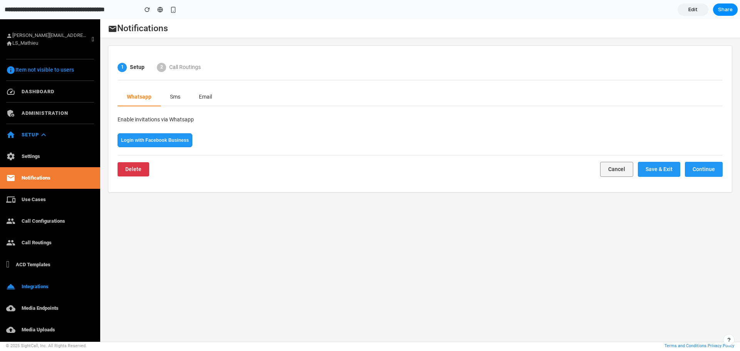
click at [190, 68] on span "Call Routings" at bounding box center [185, 67] width 32 height 8
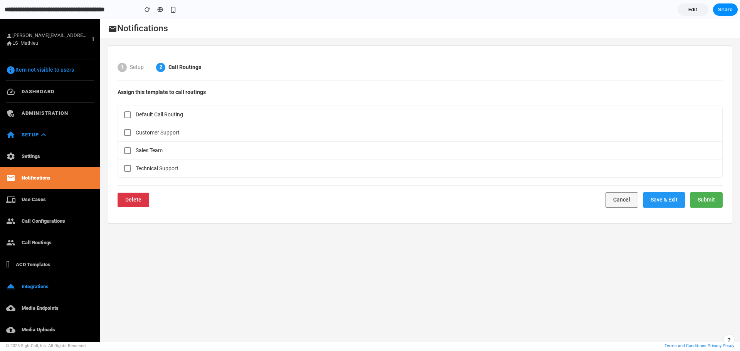
click at [630, 198] on button "Cancel" at bounding box center [621, 199] width 33 height 15
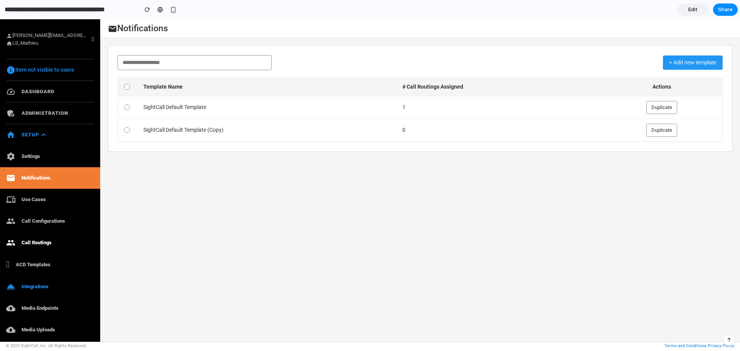
click at [40, 238] on link "group Call Routings" at bounding box center [50, 243] width 100 height 22
click at [41, 240] on link "group Call Routings" at bounding box center [50, 243] width 100 height 22
click at [148, 215] on div "person johann.sosnowicz@sightcall.com home LS_Mathieu info Item not visible to …" at bounding box center [370, 185] width 740 height 332
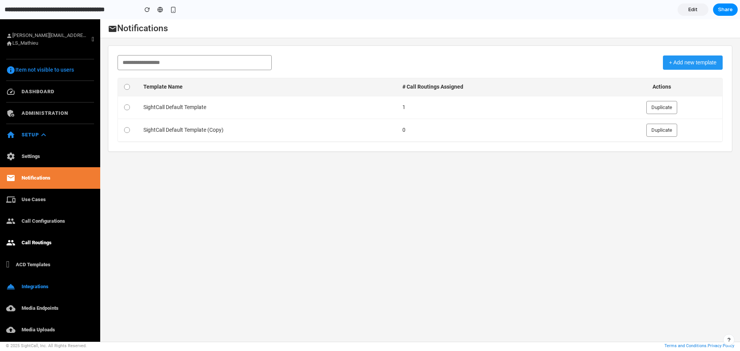
click at [29, 242] on link "group Call Routings" at bounding box center [50, 243] width 100 height 22
click at [28, 239] on link "group Call Routings" at bounding box center [50, 243] width 100 height 22
click at [175, 11] on div "button" at bounding box center [173, 10] width 7 height 7
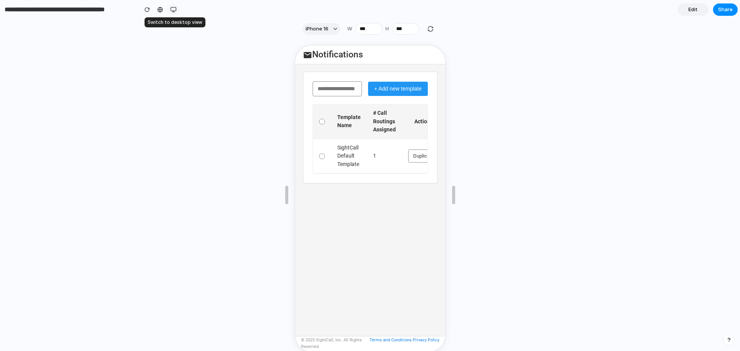
click at [171, 10] on div "button" at bounding box center [173, 10] width 6 height 6
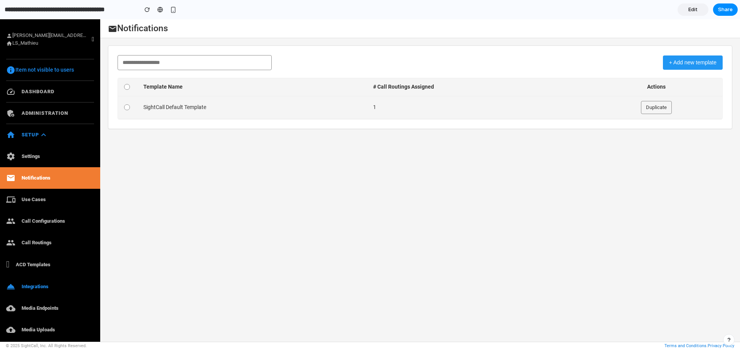
click at [661, 108] on button "Duplicate" at bounding box center [656, 107] width 31 height 13
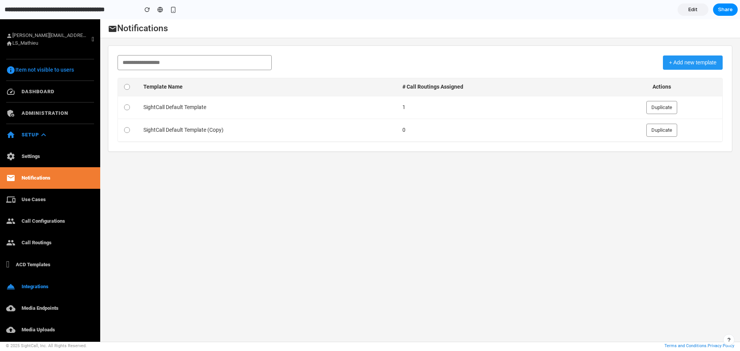
click at [694, 64] on button "+ Add new template" at bounding box center [693, 62] width 60 height 14
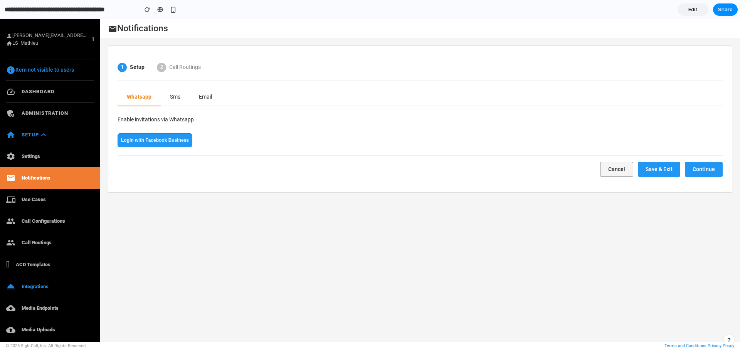
click at [208, 94] on button "Email" at bounding box center [206, 97] width 32 height 18
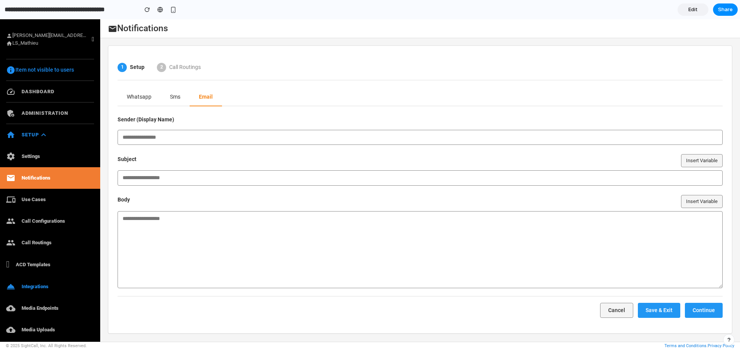
click at [696, 159] on button "Insert Variable" at bounding box center [702, 160] width 42 height 13
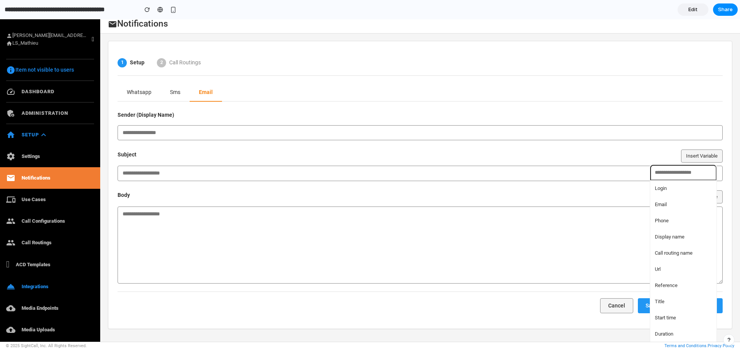
scroll to position [6, 0]
click at [595, 328] on div "Login Email Phone Display name Call routing name Url Reference Title Start time…" at bounding box center [370, 185] width 740 height 332
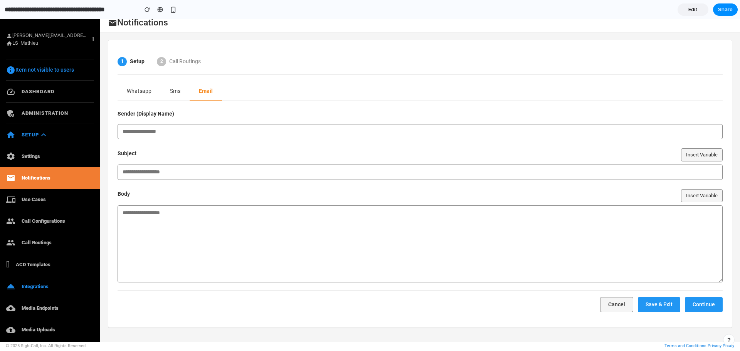
click at [653, 306] on button "Save & Exit" at bounding box center [659, 304] width 42 height 15
click at [173, 92] on button "Sms" at bounding box center [175, 91] width 29 height 18
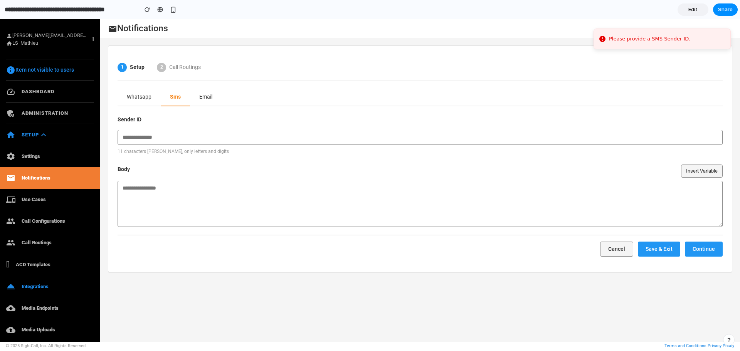
click at [177, 138] on input "text" at bounding box center [419, 137] width 605 height 15
type input "*********"
click at [673, 250] on button "Save & Exit" at bounding box center [659, 249] width 42 height 15
click at [154, 195] on textarea at bounding box center [419, 204] width 605 height 46
click at [208, 96] on button "Email" at bounding box center [206, 97] width 32 height 18
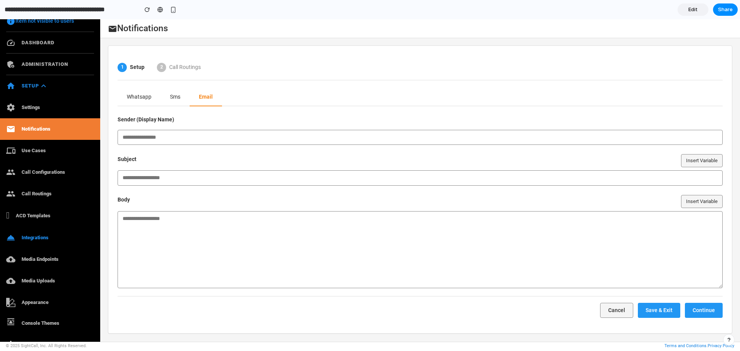
scroll to position [116, 0]
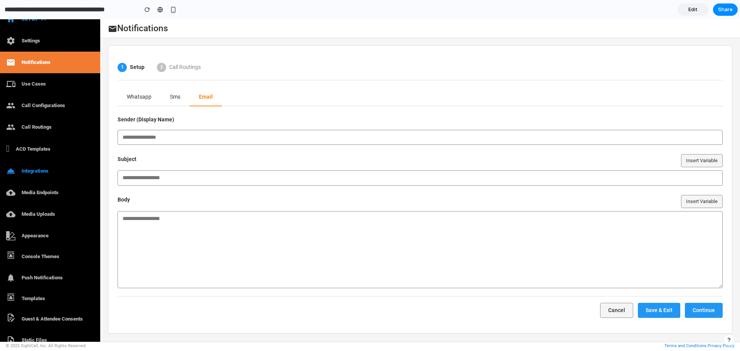
click at [138, 96] on button "Whatsapp" at bounding box center [138, 97] width 43 height 18
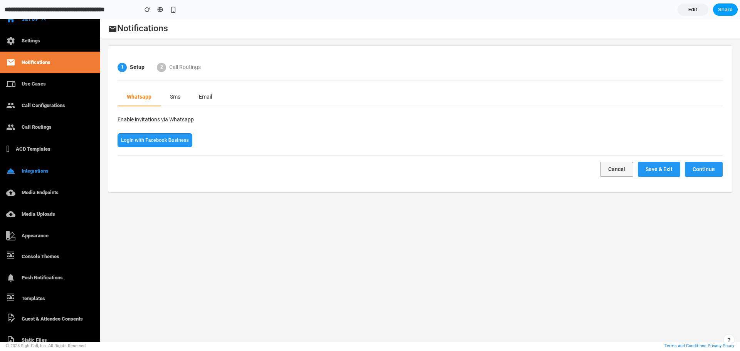
click at [726, 10] on span "Share" at bounding box center [725, 10] width 15 height 8
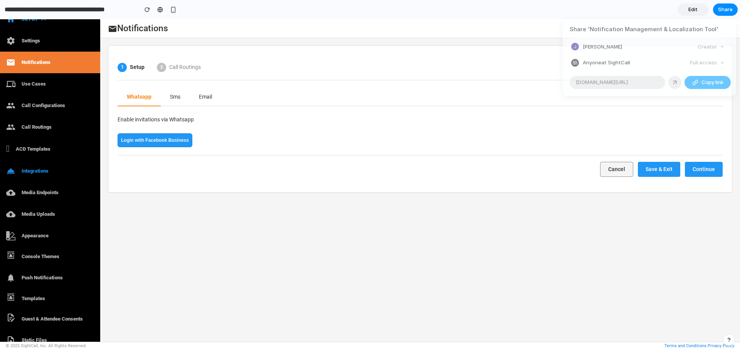
click at [708, 82] on span "Copy link" at bounding box center [712, 83] width 22 height 8
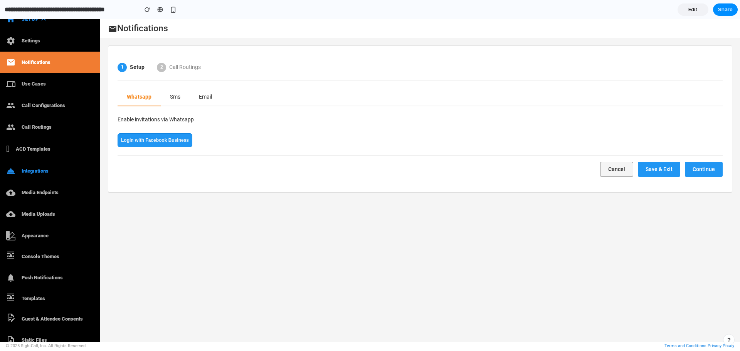
click at [620, 7] on div "Share ' Notification Management & Localization Tool ' Johann Creator Anyone at …" at bounding box center [370, 175] width 740 height 351
click at [178, 67] on span "Call Routings" at bounding box center [185, 67] width 32 height 8
click at [157, 141] on button "Login with Facebook Business" at bounding box center [154, 140] width 75 height 14
click at [173, 93] on button "Sms" at bounding box center [175, 97] width 29 height 18
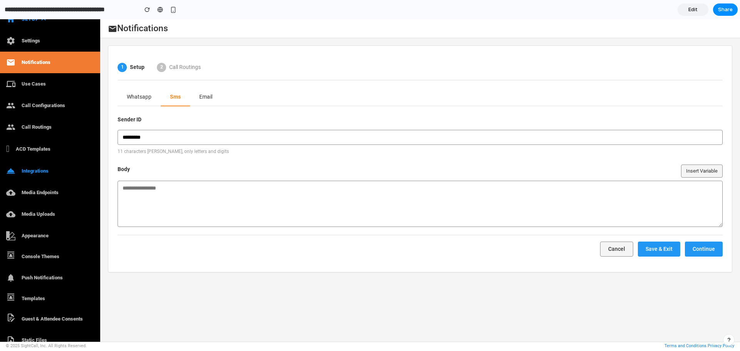
drag, startPoint x: 130, startPoint y: 135, endPoint x: 115, endPoint y: 135, distance: 15.4
click at [114, 135] on div "1 Setup 2 Call Routings Whatsapp Sms Email Sender ID ********* 11 characters ma…" at bounding box center [420, 158] width 624 height 227
click at [145, 197] on textarea at bounding box center [419, 204] width 605 height 46
type textarea "*******"
click at [199, 97] on button "Email" at bounding box center [206, 97] width 32 height 18
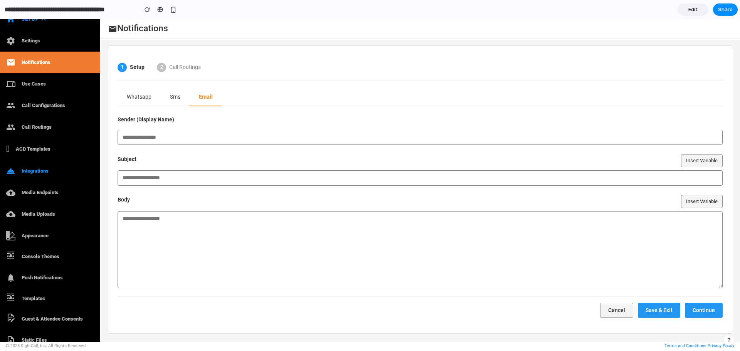
click at [157, 140] on input "text" at bounding box center [419, 137] width 605 height 15
type input "**"
click at [145, 179] on input at bounding box center [419, 177] width 605 height 15
type input "**"
click at [141, 218] on textarea at bounding box center [419, 249] width 605 height 77
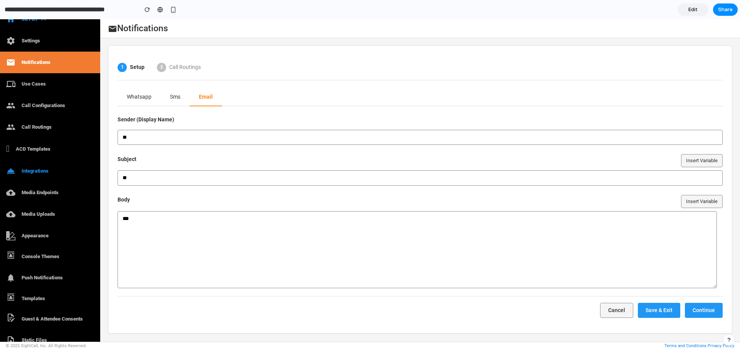
type textarea "***"
click at [700, 309] on button "Continue" at bounding box center [704, 310] width 38 height 15
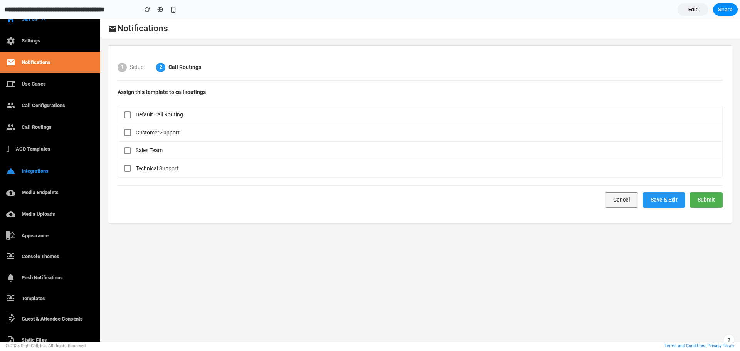
click at [708, 199] on button "Submit" at bounding box center [706, 199] width 33 height 15
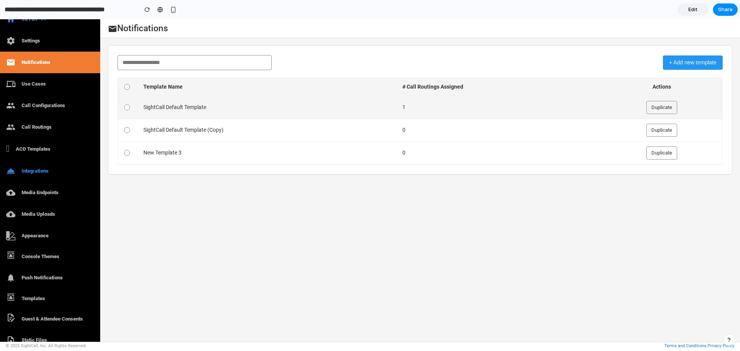
click at [660, 108] on button "Duplicate" at bounding box center [661, 107] width 31 height 13
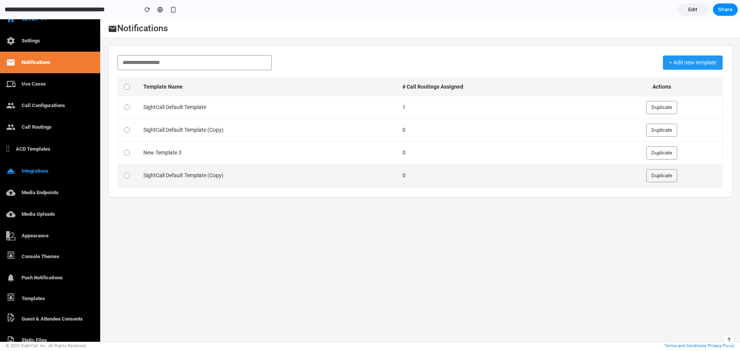
click at [210, 176] on td "SightCall Default Template (Copy)" at bounding box center [266, 175] width 259 height 23
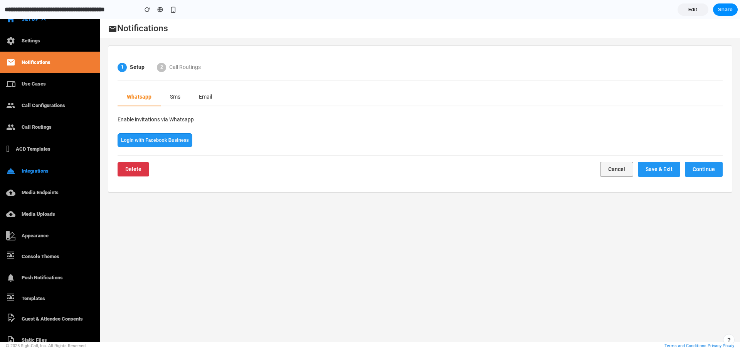
click at [173, 96] on button "Sms" at bounding box center [175, 97] width 29 height 18
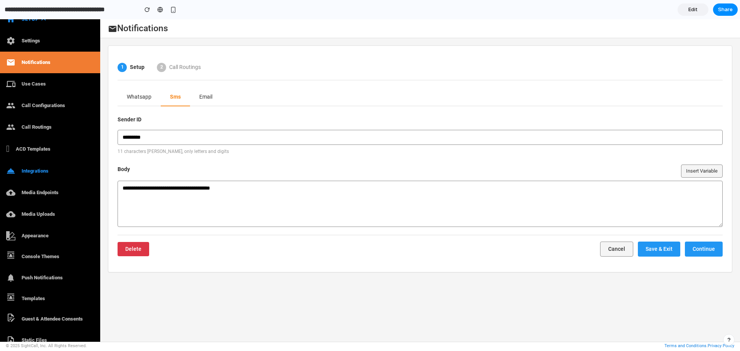
click at [205, 98] on button "Email" at bounding box center [206, 97] width 32 height 18
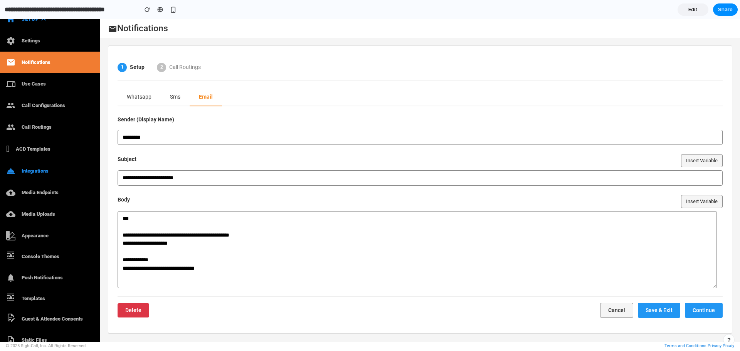
click at [609, 309] on button "Cancel" at bounding box center [616, 310] width 33 height 15
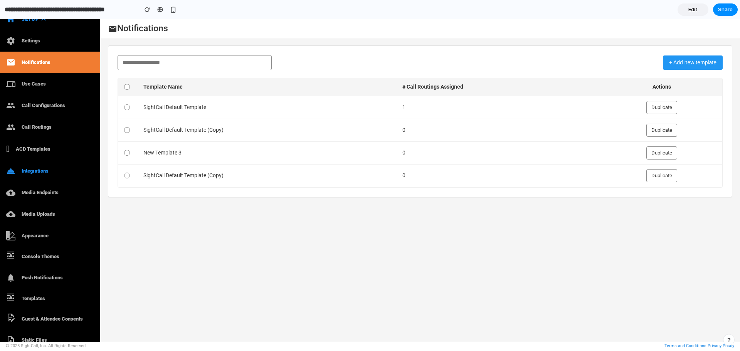
click at [681, 62] on button "+ Add new template" at bounding box center [693, 62] width 60 height 14
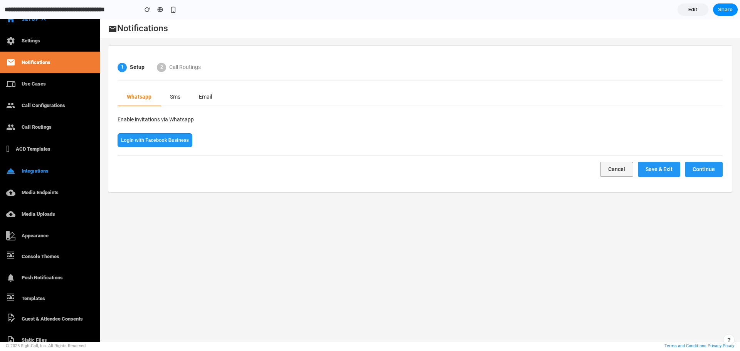
click at [175, 98] on button "Sms" at bounding box center [175, 97] width 29 height 18
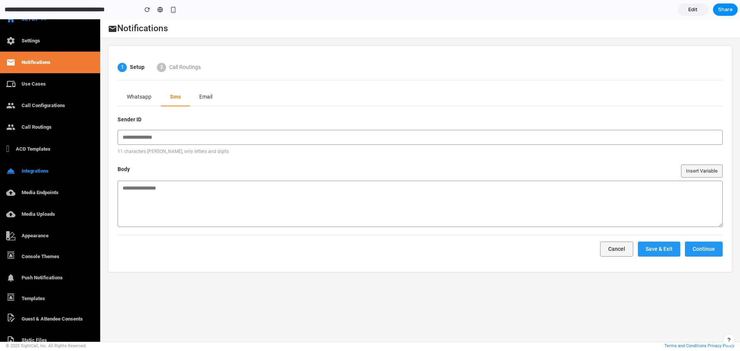
click at [205, 97] on button "Email" at bounding box center [206, 97] width 32 height 18
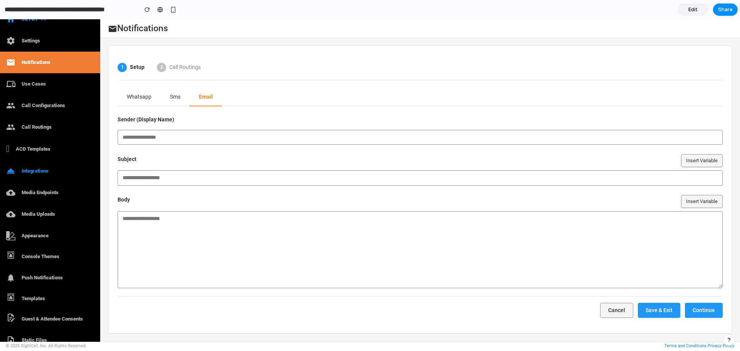
click at [171, 97] on button "Sms" at bounding box center [175, 97] width 29 height 18
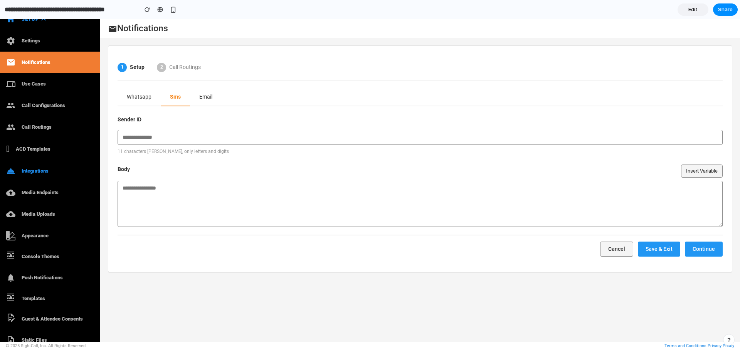
click at [143, 97] on button "Whatsapp" at bounding box center [138, 97] width 43 height 18
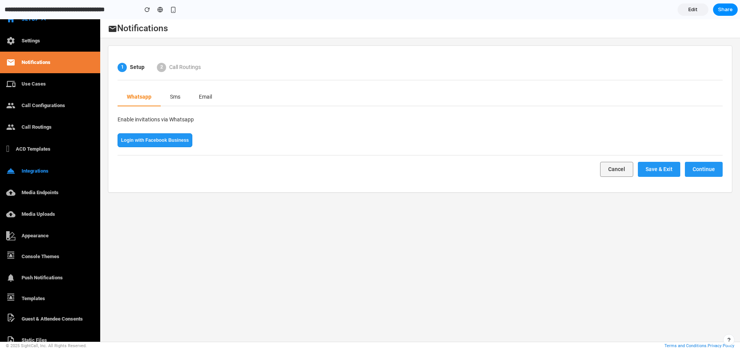
click at [176, 69] on span "Call Routings" at bounding box center [185, 67] width 32 height 8
click at [609, 170] on button "Cancel" at bounding box center [616, 169] width 33 height 15
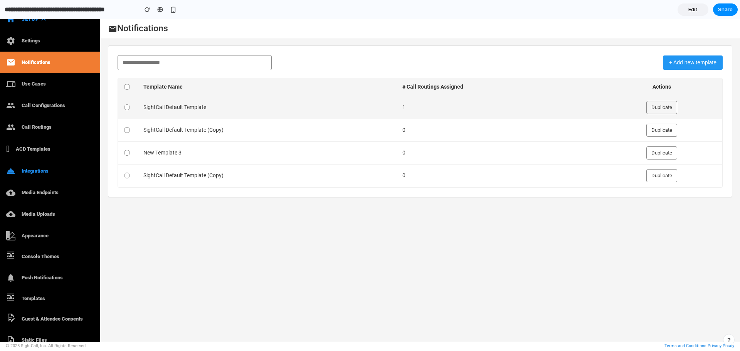
click at [126, 106] on div at bounding box center [127, 107] width 6 height 6
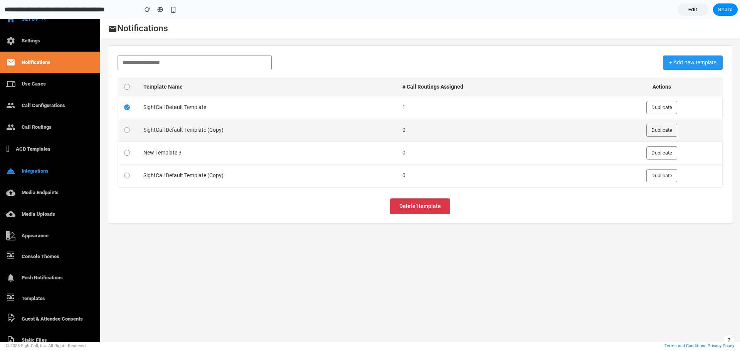
click at [128, 128] on div at bounding box center [126, 130] width 5 height 5
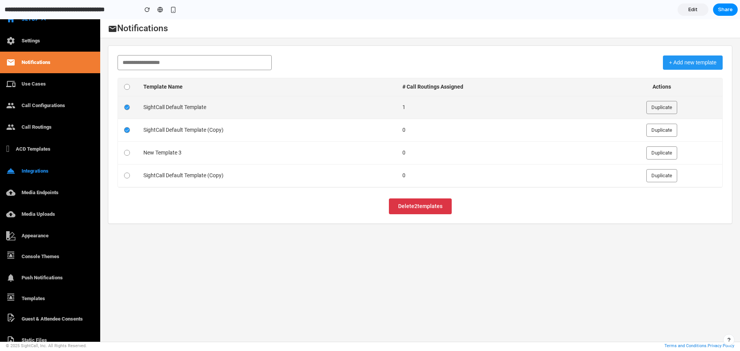
click at [126, 106] on icon at bounding box center [127, 108] width 4 height 4
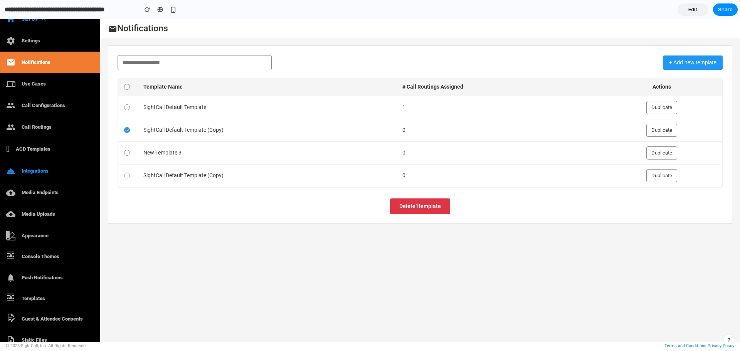
click at [414, 204] on button "Delete 1 template" at bounding box center [420, 206] width 60 height 16
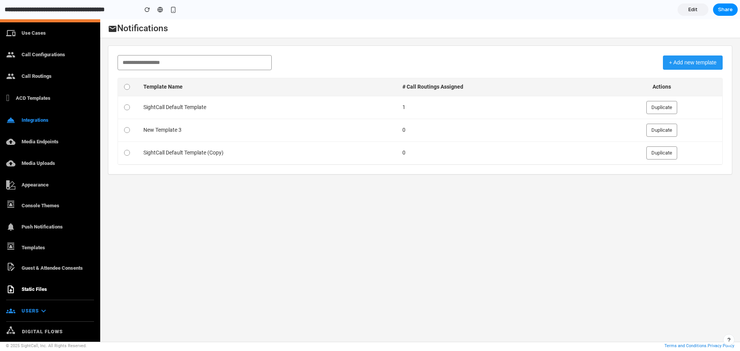
scroll to position [231, 0]
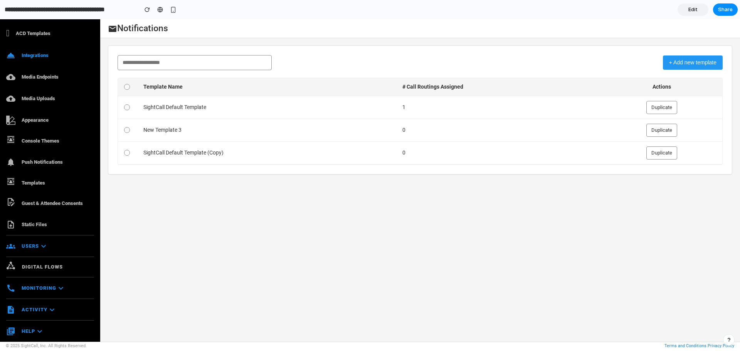
click at [690, 8] on span "Edit" at bounding box center [692, 10] width 9 height 8
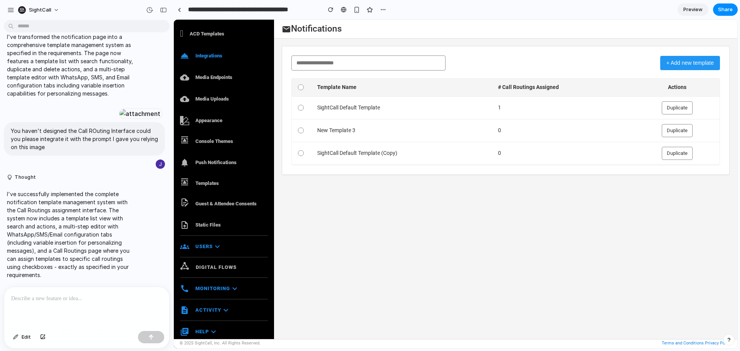
click at [36, 297] on p at bounding box center [86, 298] width 151 height 9
click at [679, 64] on button "+ Add new template" at bounding box center [690, 63] width 60 height 14
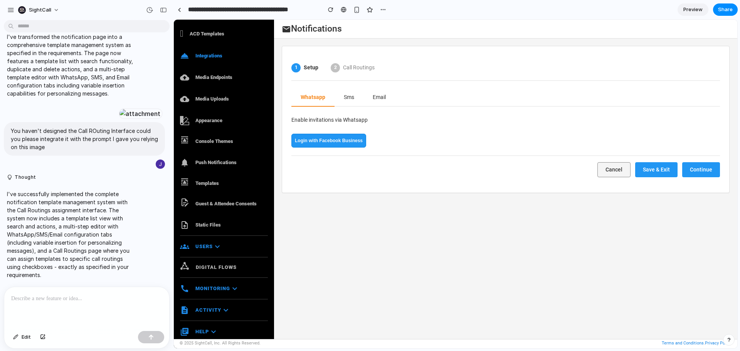
click at [614, 170] on button "Cancel" at bounding box center [613, 169] width 33 height 15
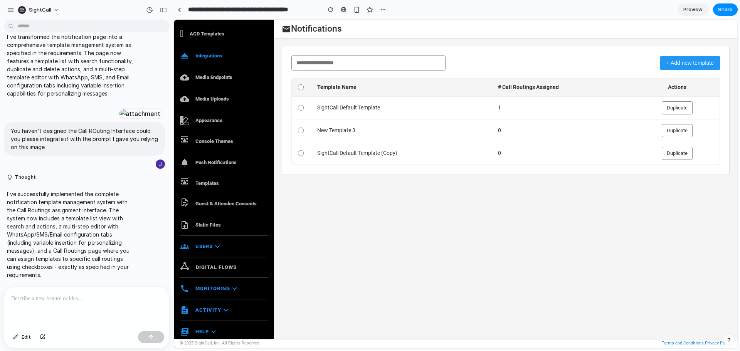
click at [28, 302] on div at bounding box center [86, 307] width 165 height 41
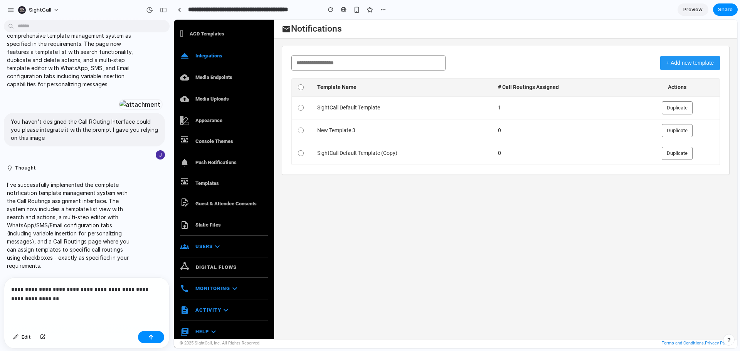
click at [681, 65] on button "+ Add new template" at bounding box center [690, 63] width 60 height 14
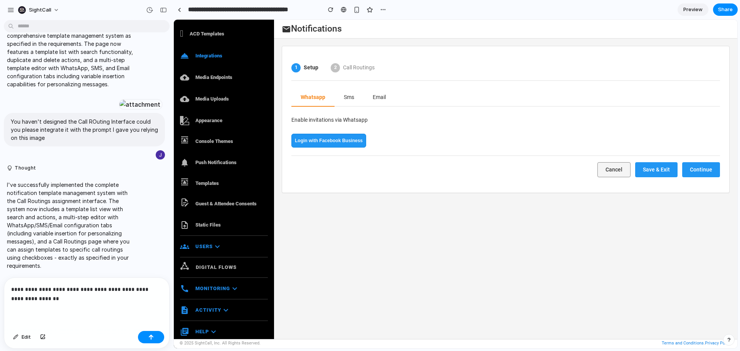
click at [614, 169] on button "Cancel" at bounding box center [613, 169] width 33 height 15
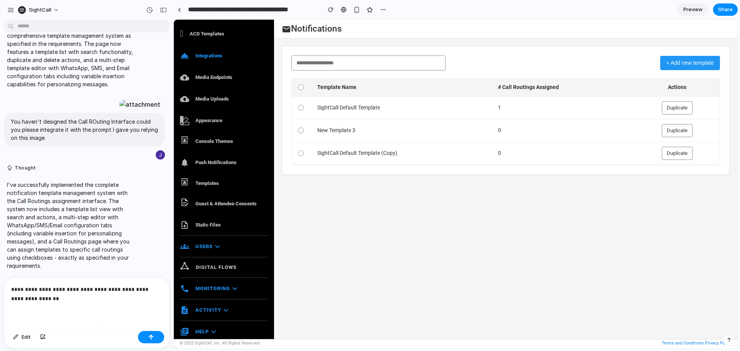
click at [67, 296] on p "**********" at bounding box center [85, 294] width 148 height 18
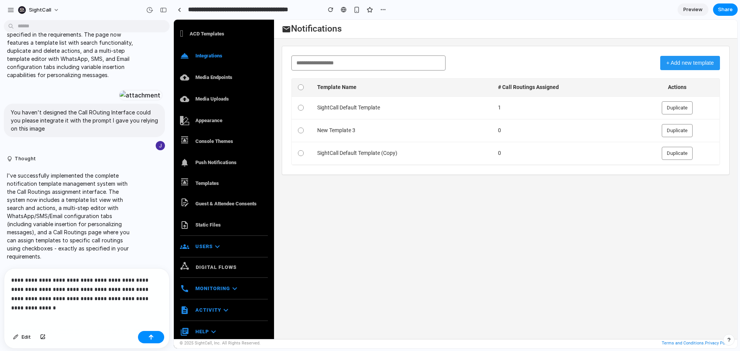
scroll to position [2351, 0]
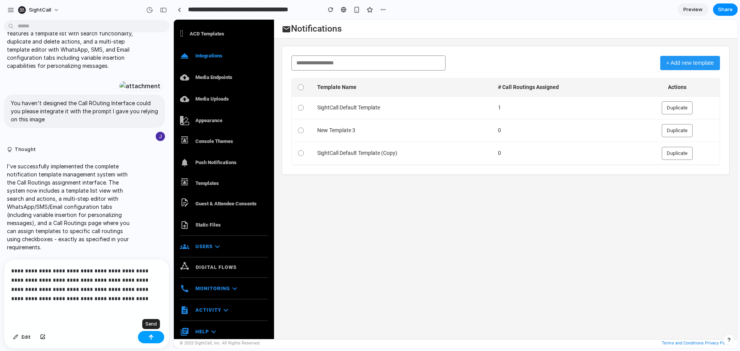
click at [147, 336] on button "button" at bounding box center [151, 337] width 26 height 12
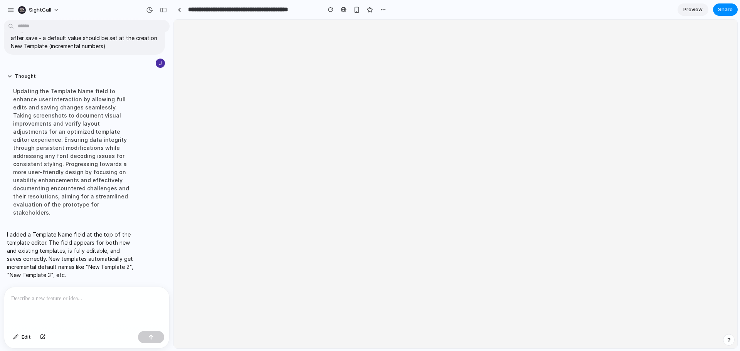
scroll to position [0, 0]
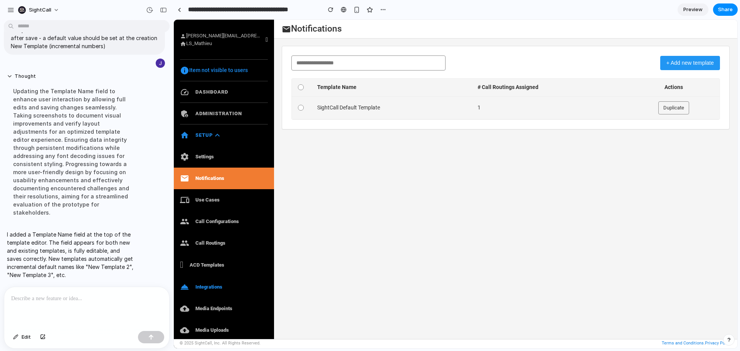
click at [364, 109] on td "SightCall Default Template" at bounding box center [391, 107] width 160 height 23
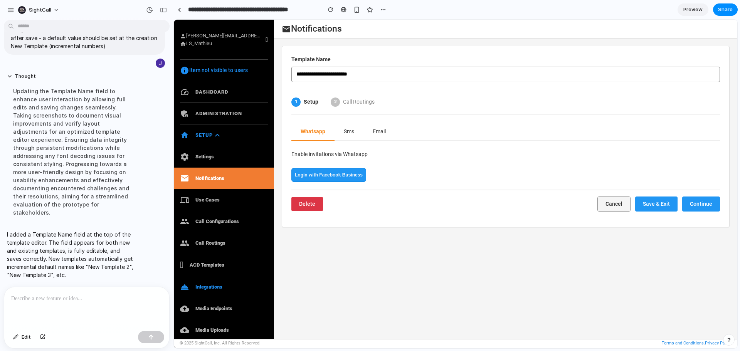
click at [610, 205] on button "Cancel" at bounding box center [613, 203] width 33 height 15
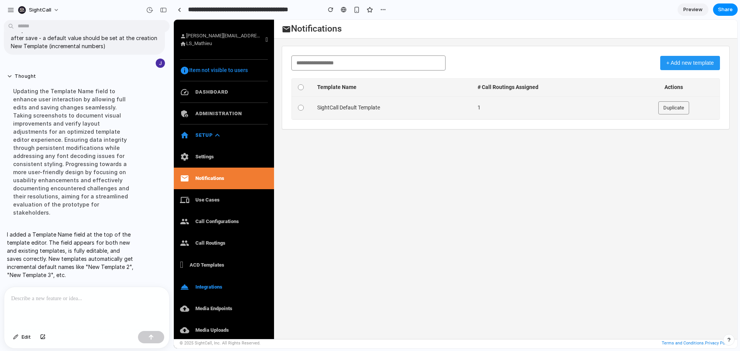
click at [670, 107] on button "Duplicate" at bounding box center [673, 107] width 31 height 13
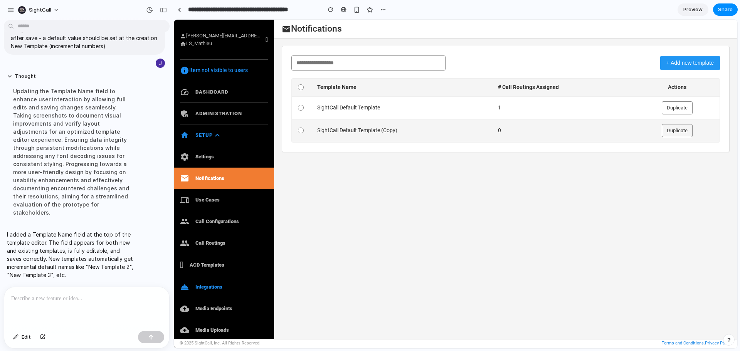
click at [428, 134] on td "SightCall Default Template (Copy)" at bounding box center [401, 130] width 181 height 23
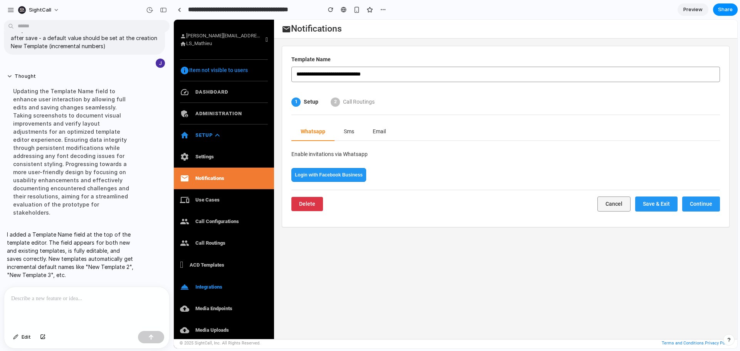
drag, startPoint x: 390, startPoint y: 73, endPoint x: 281, endPoint y: 72, distance: 108.6
click at [282, 72] on div "**********" at bounding box center [506, 137] width 448 height 182
click at [614, 207] on button "Cancel" at bounding box center [613, 203] width 33 height 15
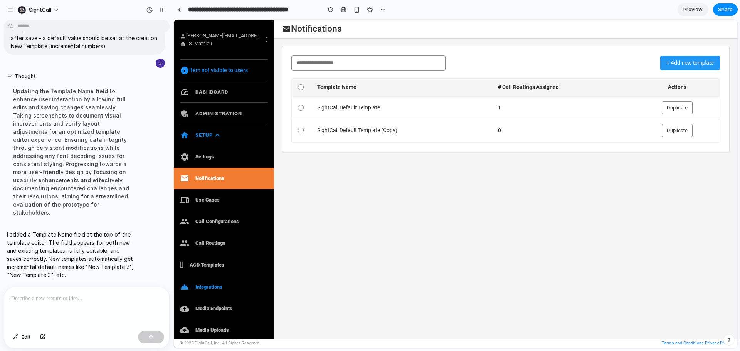
click at [678, 64] on button "+ Add new template" at bounding box center [690, 63] width 60 height 14
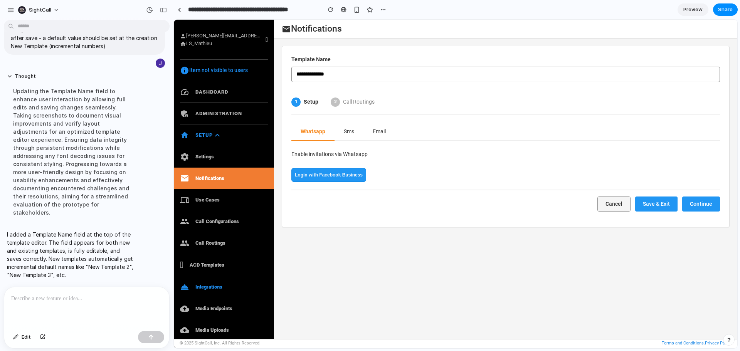
click at [654, 204] on button "Save & Exit" at bounding box center [656, 203] width 42 height 15
click at [348, 131] on button "Sms" at bounding box center [348, 132] width 29 height 18
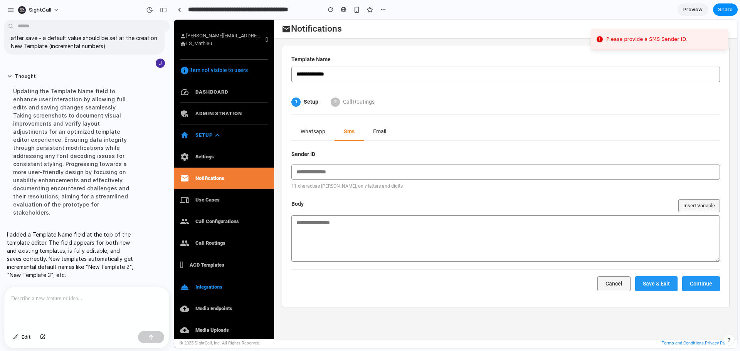
click at [374, 130] on button "Email" at bounding box center [380, 132] width 32 height 18
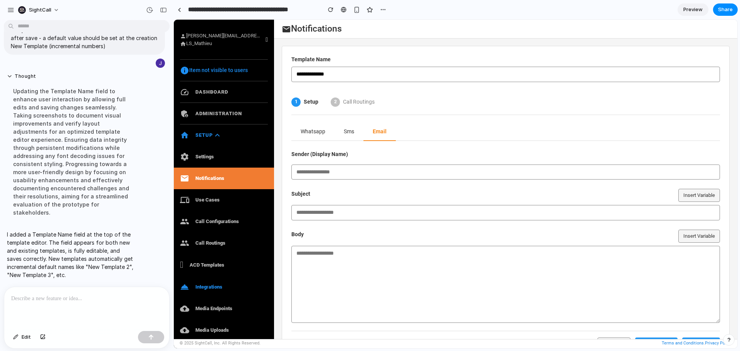
click at [441, 105] on div "1 Setup 2 Call Routings" at bounding box center [505, 102] width 428 height 25
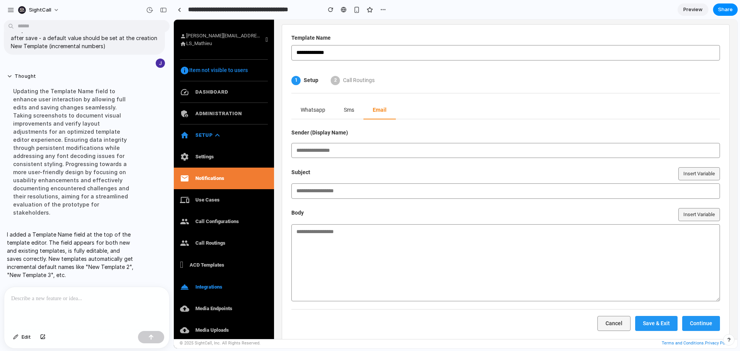
scroll to position [43, 0]
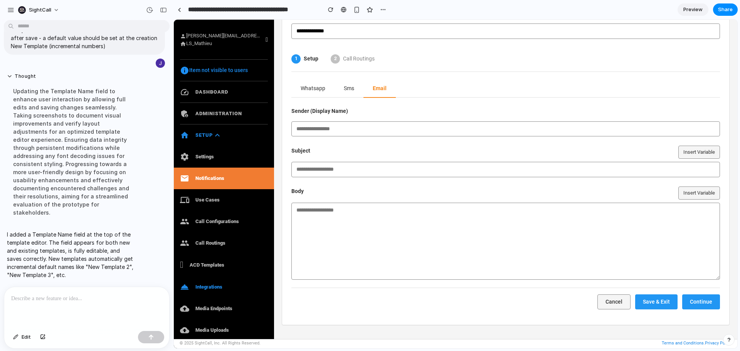
click at [696, 300] on button "Continue" at bounding box center [701, 301] width 38 height 15
click at [610, 302] on button "Cancel" at bounding box center [613, 301] width 33 height 15
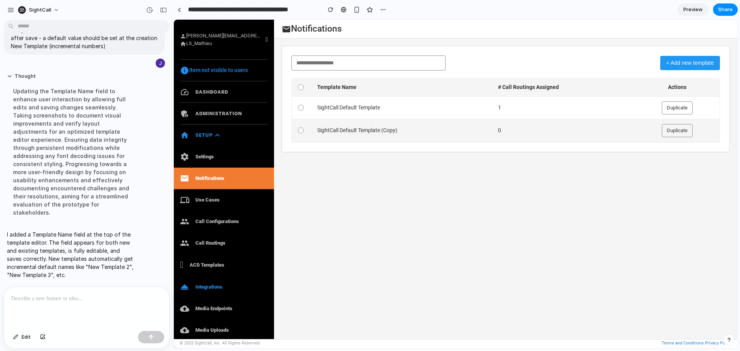
click at [354, 131] on td "SightCall Default Template (Copy)" at bounding box center [401, 130] width 181 height 23
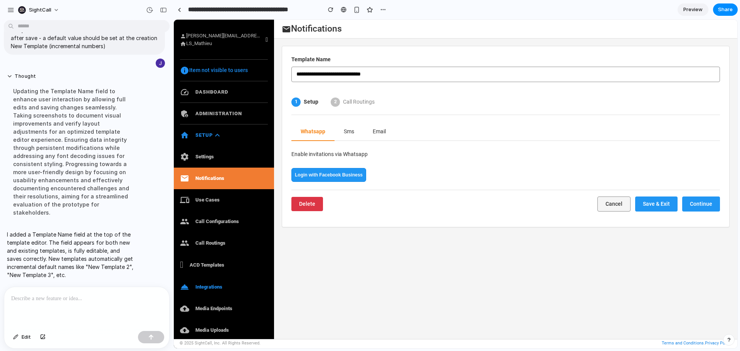
drag, startPoint x: 295, startPoint y: 73, endPoint x: 412, endPoint y: 72, distance: 117.5
click at [412, 72] on input "**********" at bounding box center [505, 74] width 428 height 15
type input "**********"
click at [662, 201] on button "Save & Exit" at bounding box center [656, 203] width 42 height 15
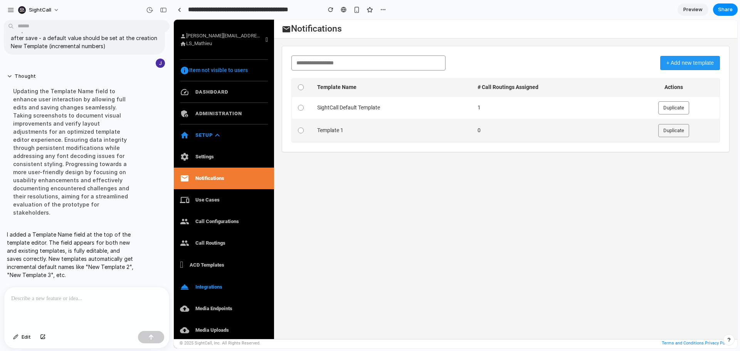
click at [366, 130] on td "Template 1" at bounding box center [391, 130] width 160 height 23
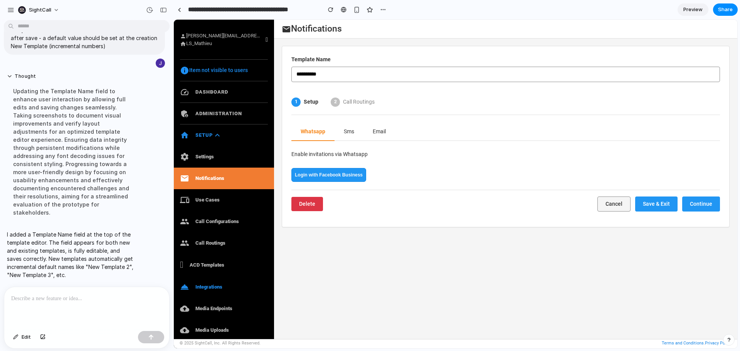
click at [351, 129] on button "Sms" at bounding box center [348, 132] width 29 height 18
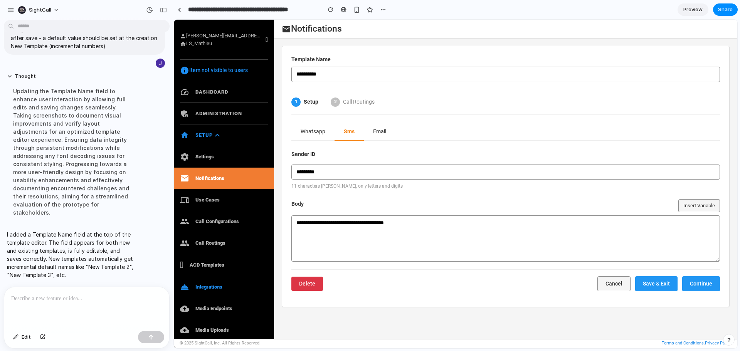
click at [380, 133] on button "Email" at bounding box center [380, 132] width 32 height 18
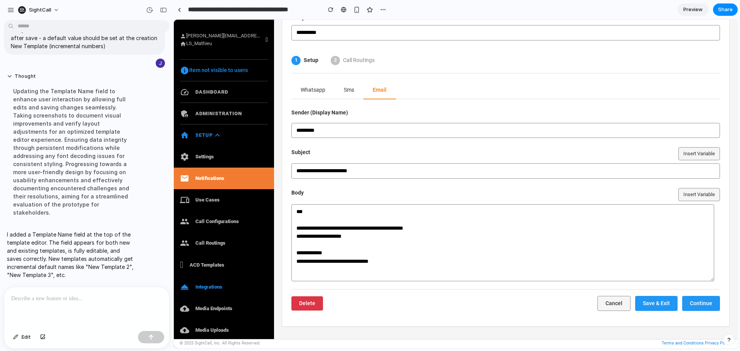
scroll to position [43, 0]
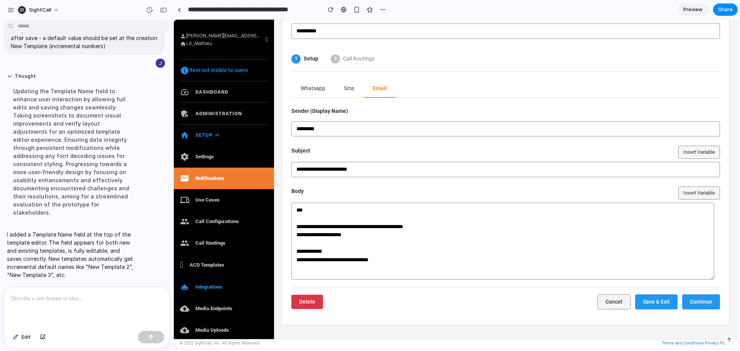
click at [691, 302] on button "Continue" at bounding box center [701, 301] width 38 height 15
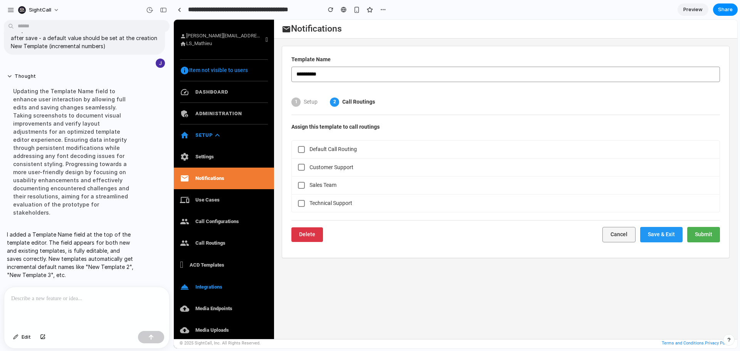
click at [619, 235] on button "Cancel" at bounding box center [618, 234] width 33 height 15
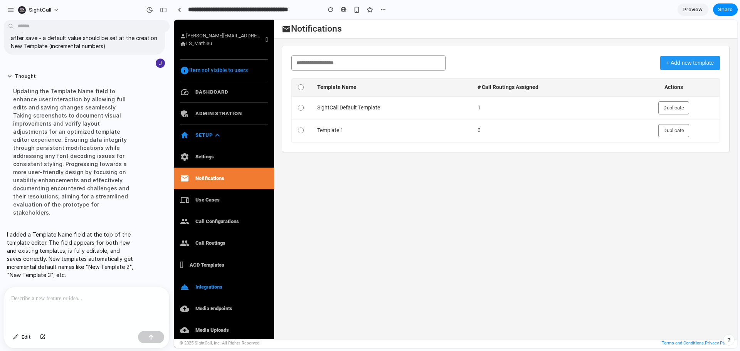
scroll to position [2601, 0]
click at [730, 9] on span "Share" at bounding box center [725, 10] width 15 height 8
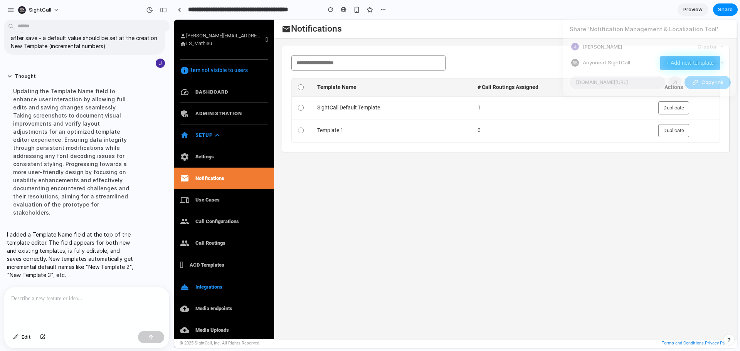
click at [704, 82] on span "Copy link" at bounding box center [712, 83] width 22 height 8
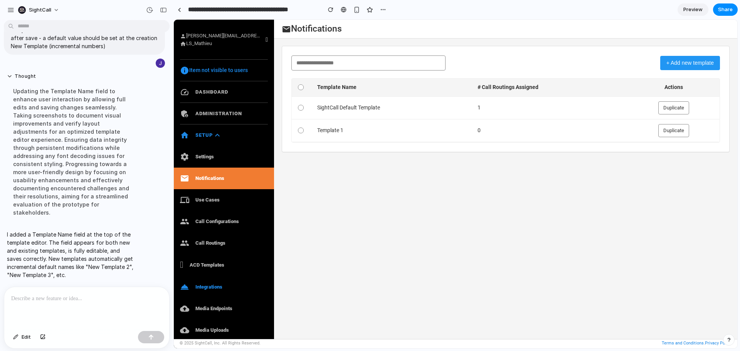
drag, startPoint x: 376, startPoint y: 109, endPoint x: 201, endPoint y: 89, distance: 175.2
click at [376, 109] on div "Share ' Notification Management & Localization Tool ' Johann Creator Anyone at …" at bounding box center [370, 175] width 740 height 351
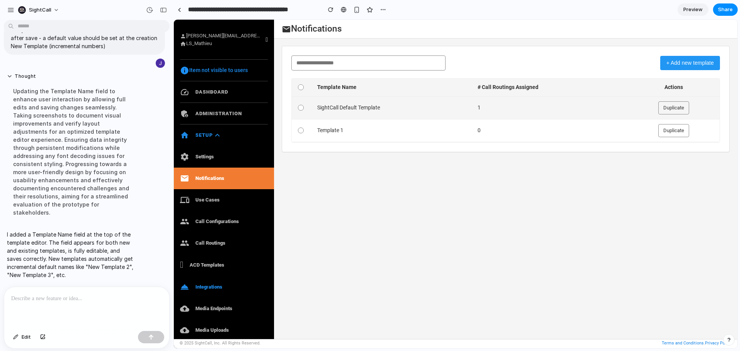
click at [375, 109] on td "SightCall Default Template" at bounding box center [391, 107] width 160 height 23
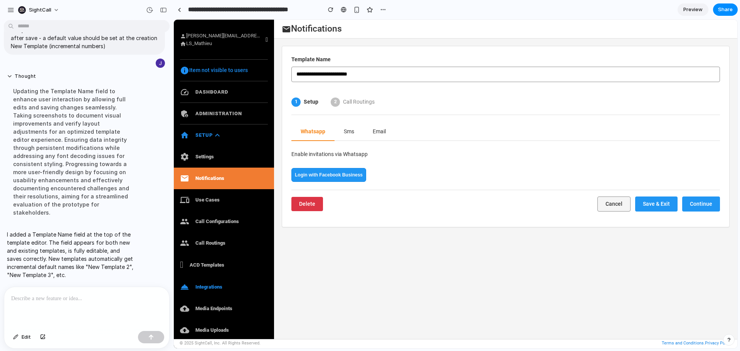
click at [361, 99] on span "Call Routings" at bounding box center [359, 102] width 32 height 8
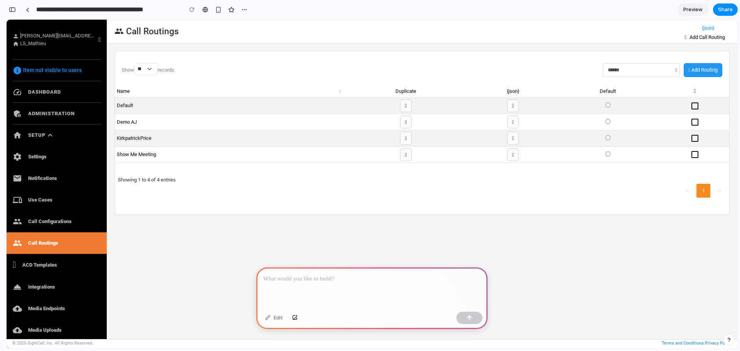
click at [296, 277] on p at bounding box center [371, 278] width 217 height 9
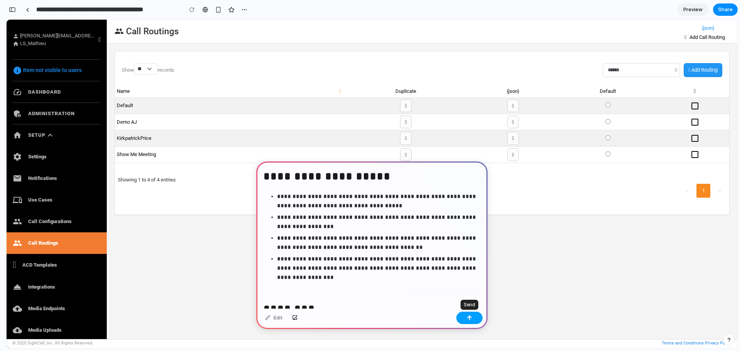
click at [470, 318] on div "button" at bounding box center [469, 317] width 5 height 5
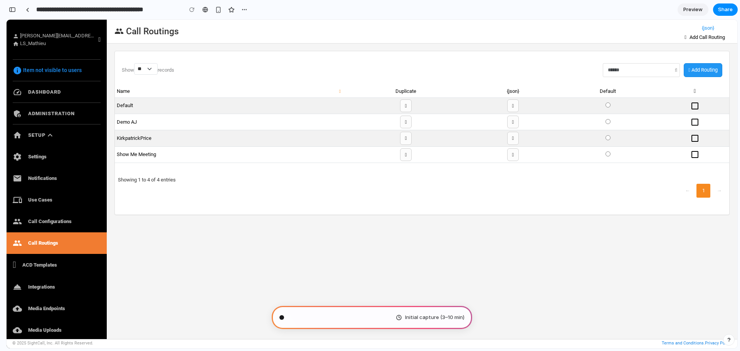
scroll to position [2520, 0]
type input "**********"
click at [150, 69] on select "** ** **" at bounding box center [145, 69] width 22 height 12
click at [379, 58] on div at bounding box center [422, 57] width 614 height 12
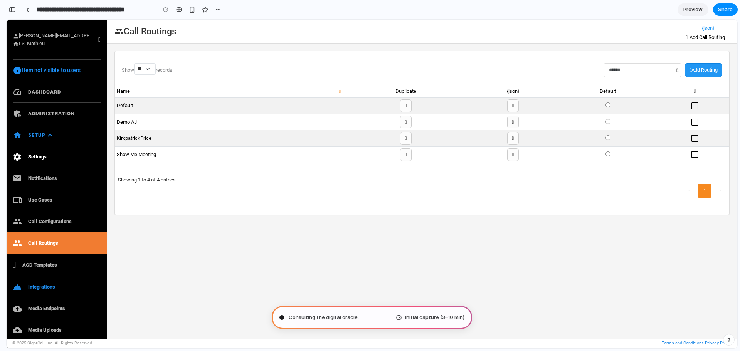
click at [40, 156] on link "settings Settings" at bounding box center [57, 157] width 100 height 22
click at [40, 177] on link "email Notifications" at bounding box center [57, 179] width 100 height 22
click at [39, 199] on link "devices Use Cases" at bounding box center [57, 200] width 100 height 22
click at [43, 218] on link "group Call Configurations" at bounding box center [57, 222] width 100 height 22
click at [42, 262] on link "ACD Templates" at bounding box center [57, 265] width 100 height 22
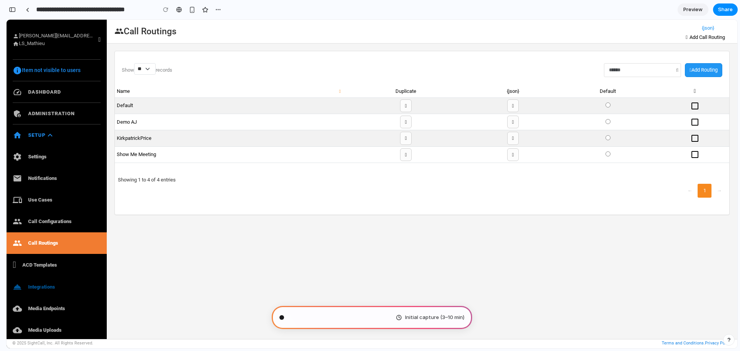
click at [42, 285] on link "room_service Integrations" at bounding box center [57, 287] width 100 height 22
click at [42, 305] on link "cloud_upload Media Endpoints" at bounding box center [57, 309] width 100 height 22
click at [42, 330] on link "cloud_upload Media Uploads" at bounding box center [57, 330] width 100 height 22
click at [708, 71] on button "Add Routing" at bounding box center [703, 70] width 37 height 14
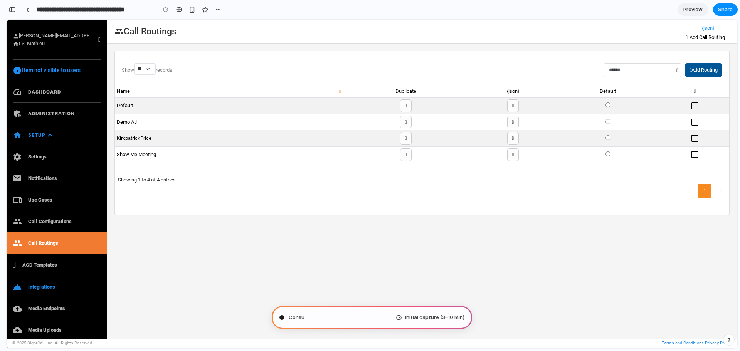
click at [708, 71] on button "Add Routing" at bounding box center [703, 70] width 37 height 14
click at [336, 318] on span "Mapping the product journey ." at bounding box center [324, 318] width 71 height 8
click at [294, 106] on td "Default" at bounding box center [228, 106] width 226 height 16
click at [134, 104] on td "Default" at bounding box center [228, 106] width 226 height 16
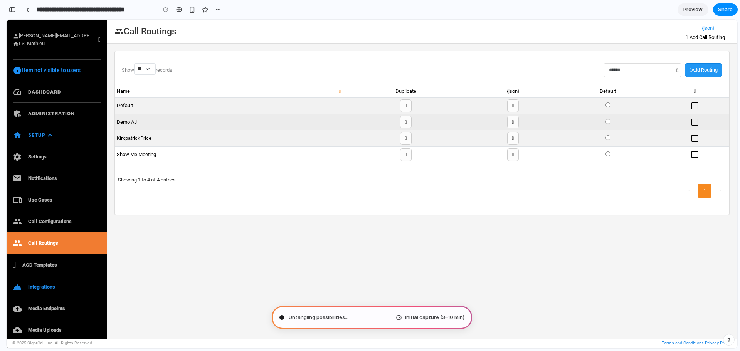
click at [134, 122] on td "Demo AJ" at bounding box center [228, 122] width 226 height 16
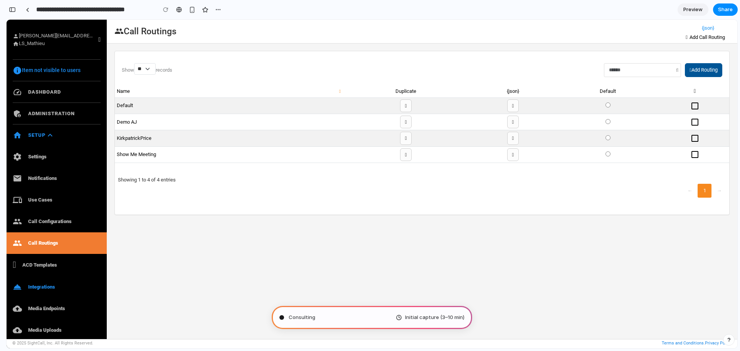
click at [703, 71] on button "Add Routing" at bounding box center [703, 70] width 37 height 14
click at [329, 315] on span "Evaluating the request ." at bounding box center [317, 318] width 57 height 8
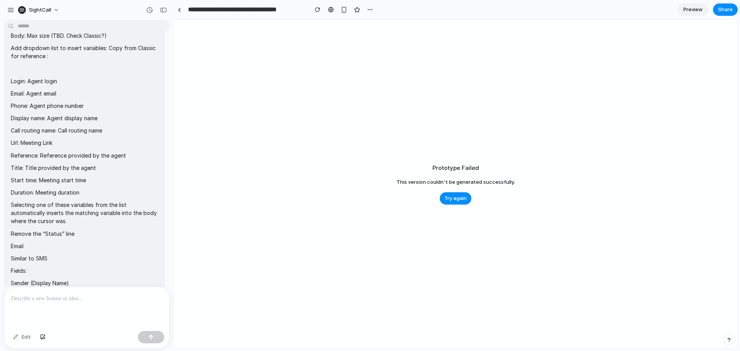
scroll to position [871, 0]
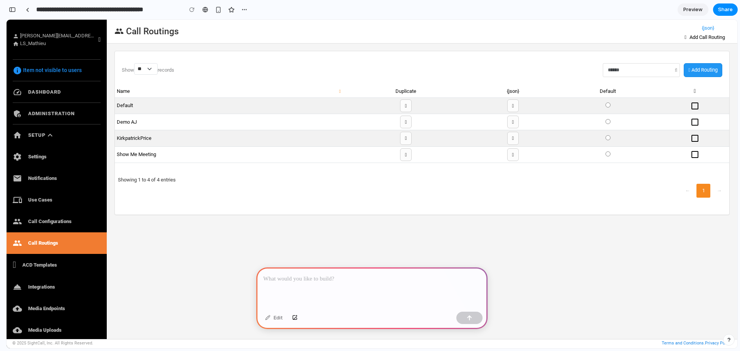
click at [308, 280] on div at bounding box center [371, 287] width 231 height 41
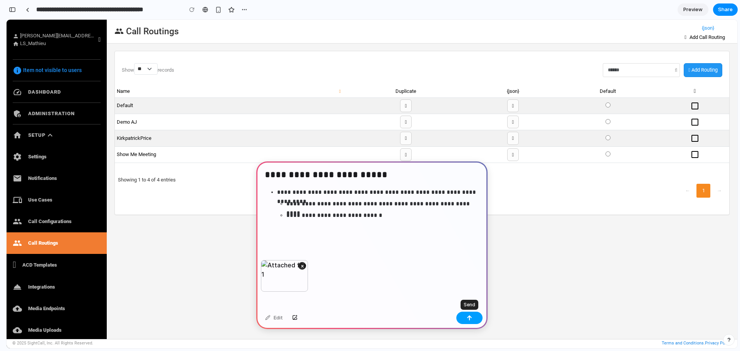
click at [472, 319] on button "button" at bounding box center [469, 318] width 26 height 12
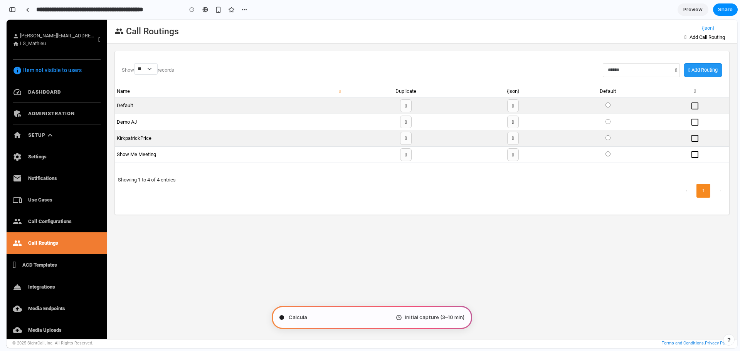
type input "**********"
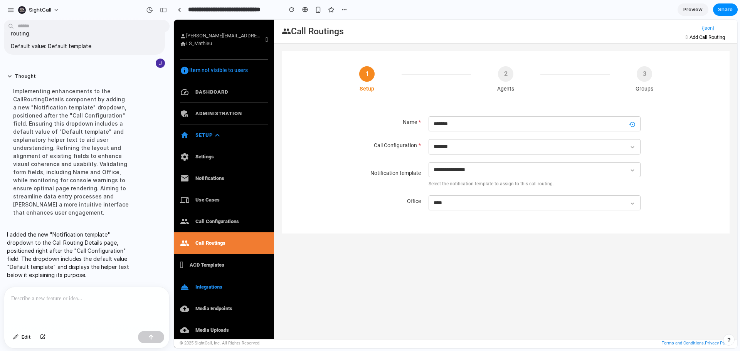
click at [549, 170] on select "**********" at bounding box center [534, 169] width 212 height 15
click at [428, 162] on select "**********" at bounding box center [534, 169] width 212 height 15
click at [539, 168] on select "**********" at bounding box center [534, 169] width 212 height 15
select select "**********"
click at [428, 162] on select "**********" at bounding box center [534, 169] width 212 height 15
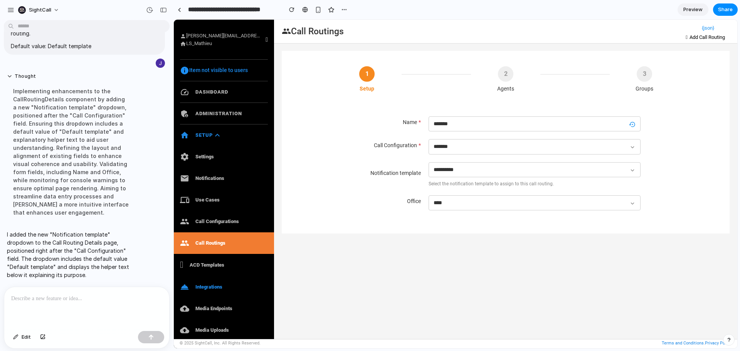
click at [205, 243] on link "group Call Routings" at bounding box center [224, 243] width 100 height 22
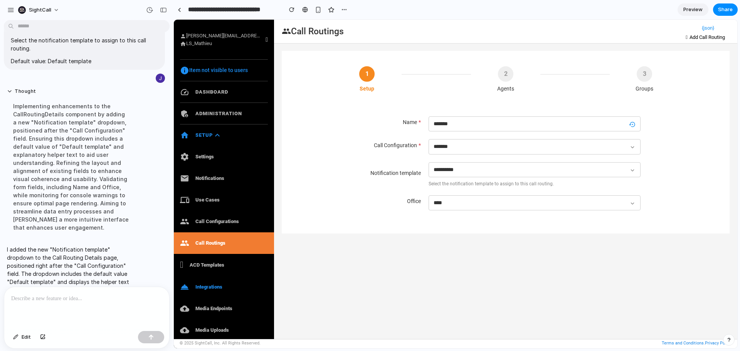
scroll to position [116, 0]
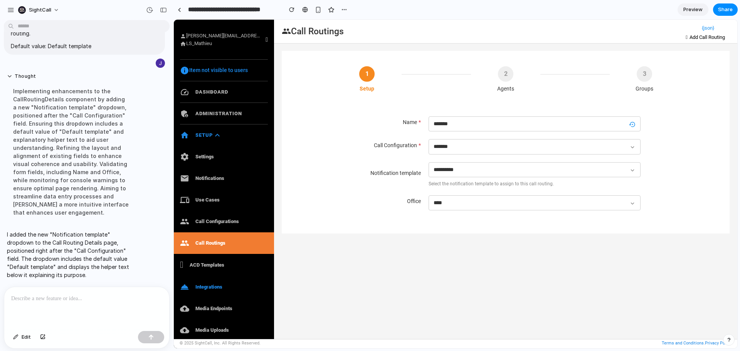
click at [48, 299] on p at bounding box center [86, 298] width 151 height 9
click at [50, 298] on p at bounding box center [85, 298] width 148 height 9
click at [52, 298] on p at bounding box center [85, 298] width 148 height 9
click at [52, 299] on p at bounding box center [85, 298] width 148 height 9
click at [40, 299] on p at bounding box center [85, 298] width 148 height 9
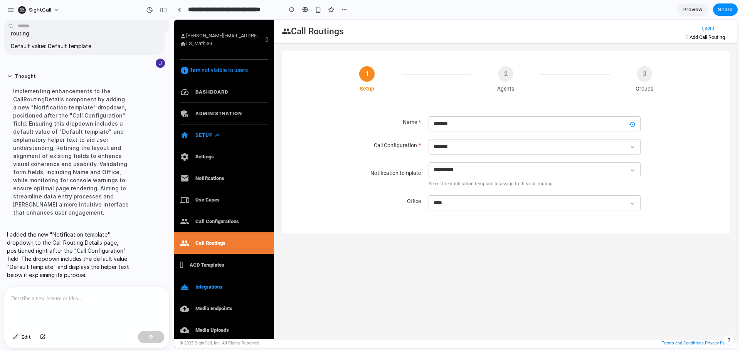
click at [39, 294] on p at bounding box center [85, 298] width 148 height 9
click at [9, 80] on button "Thought" at bounding box center [71, 76] width 129 height 7
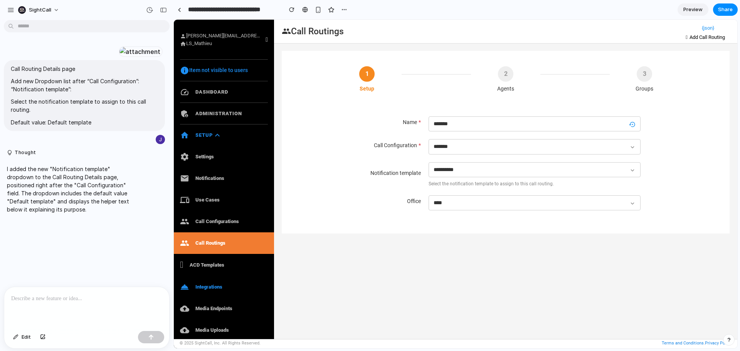
click at [64, 306] on div at bounding box center [86, 307] width 165 height 41
click at [51, 295] on p at bounding box center [85, 298] width 148 height 9
click at [34, 294] on p at bounding box center [85, 298] width 148 height 9
click at [22, 336] on span "Edit" at bounding box center [26, 337] width 9 height 8
click at [21, 294] on p at bounding box center [85, 298] width 148 height 9
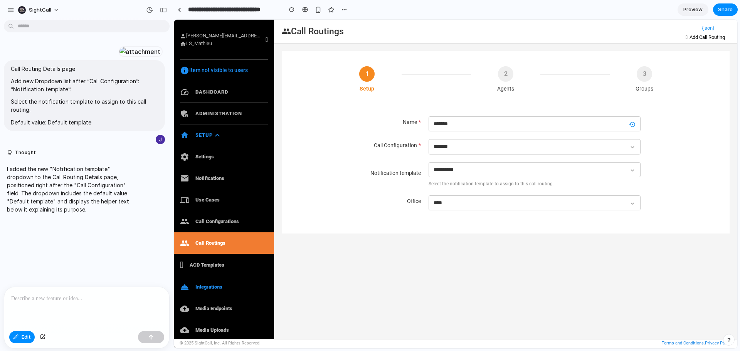
click at [43, 296] on p at bounding box center [85, 298] width 148 height 9
click at [180, 9] on div at bounding box center [179, 10] width 3 height 4
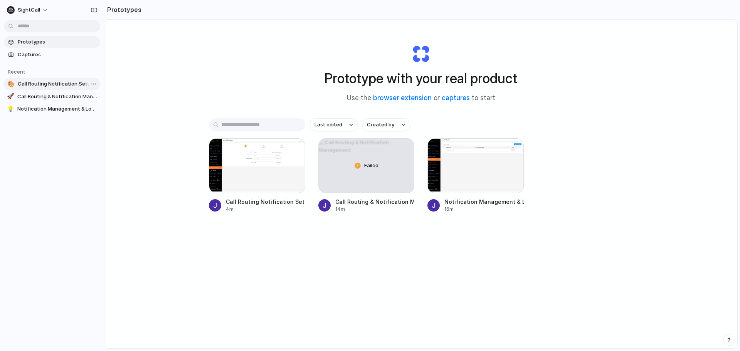
click at [49, 81] on span "Call Routing Notification Setup" at bounding box center [57, 84] width 79 height 8
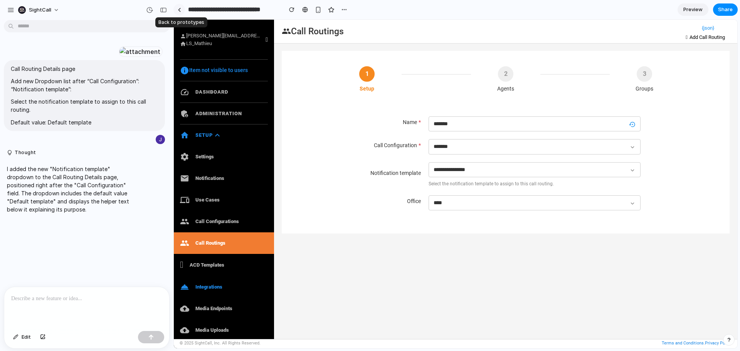
click at [180, 9] on div at bounding box center [179, 10] width 3 height 4
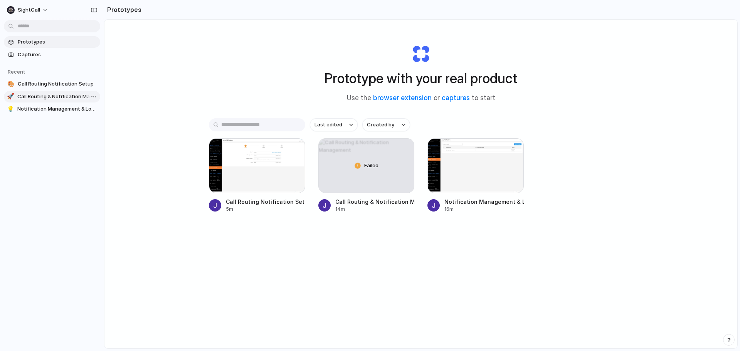
click at [47, 97] on span "Call Routing & Notification Management" at bounding box center [57, 97] width 80 height 8
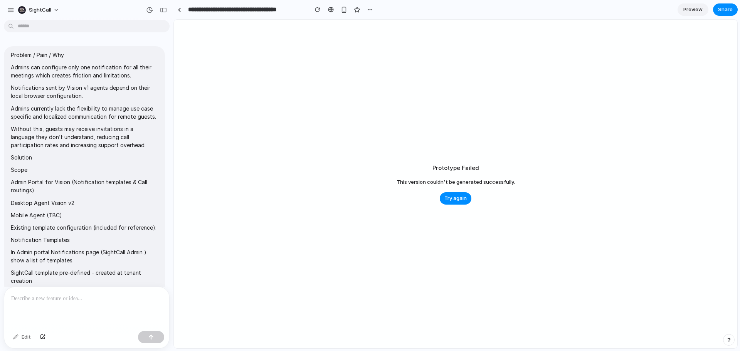
scroll to position [1362, 0]
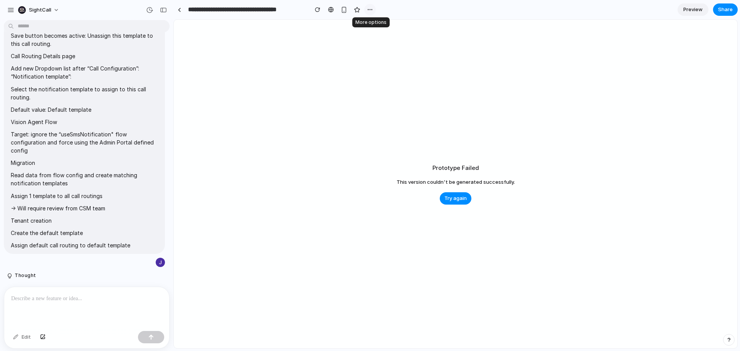
click at [369, 9] on div "button" at bounding box center [370, 10] width 6 height 6
click at [383, 40] on span "Delete" at bounding box center [385, 39] width 16 height 8
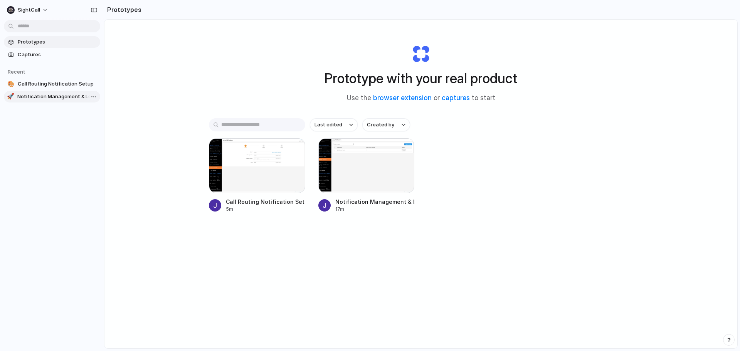
click at [40, 95] on span "Notification Management & Localization Tool" at bounding box center [57, 97] width 80 height 8
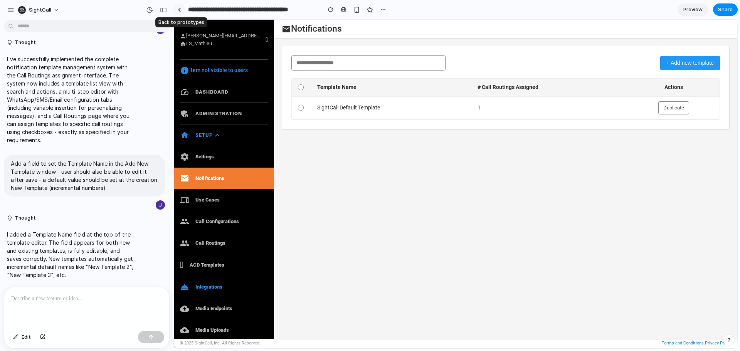
click at [180, 8] on div at bounding box center [179, 10] width 3 height 4
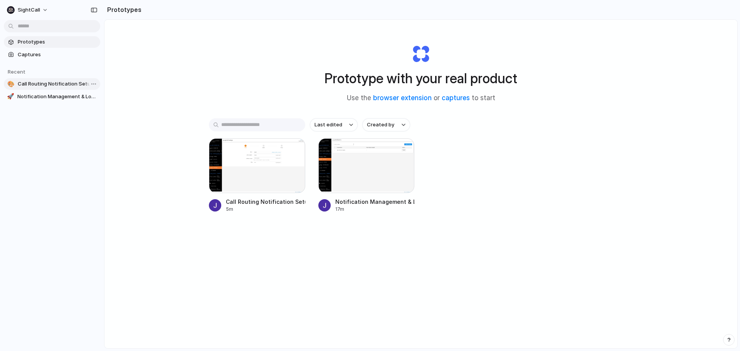
click at [44, 84] on span "Call Routing Notification Setup" at bounding box center [57, 84] width 79 height 8
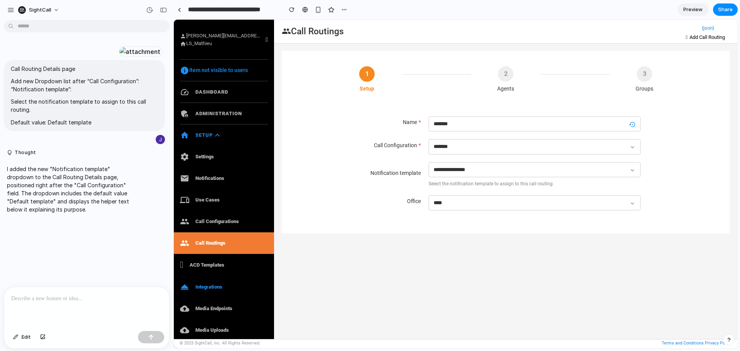
click at [38, 303] on div at bounding box center [86, 307] width 165 height 41
click at [21, 334] on button "Edit" at bounding box center [21, 337] width 25 height 12
click at [30, 289] on div at bounding box center [86, 307] width 165 height 41
paste div
click at [178, 10] on div at bounding box center [179, 10] width 3 height 4
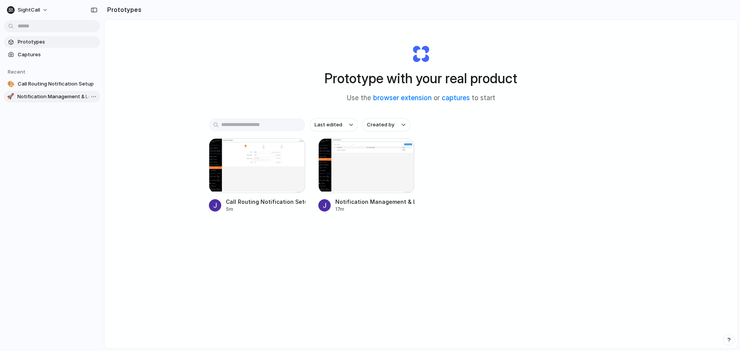
click at [47, 98] on span "Notification Management & Localization Tool" at bounding box center [57, 97] width 80 height 8
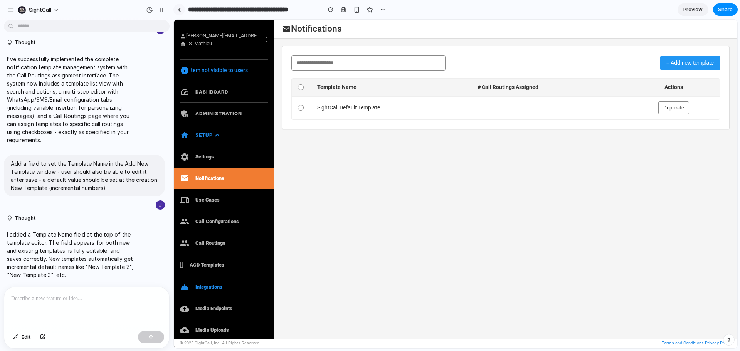
click at [180, 8] on div at bounding box center [179, 10] width 3 height 4
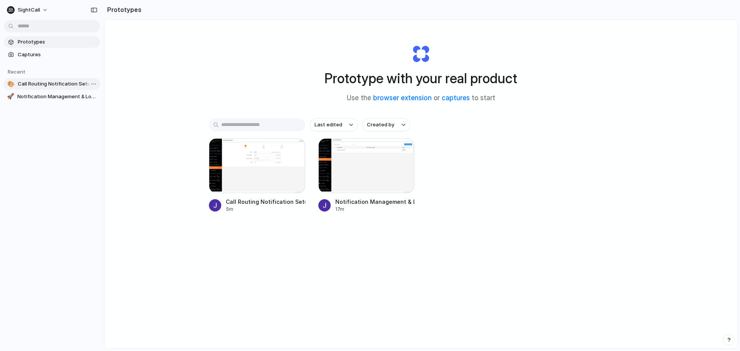
click at [42, 84] on span "Call Routing Notification Setup" at bounding box center [57, 84] width 79 height 8
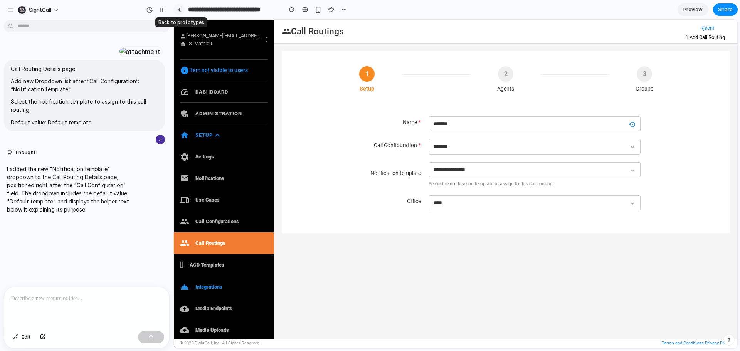
click at [180, 7] on link at bounding box center [179, 10] width 12 height 12
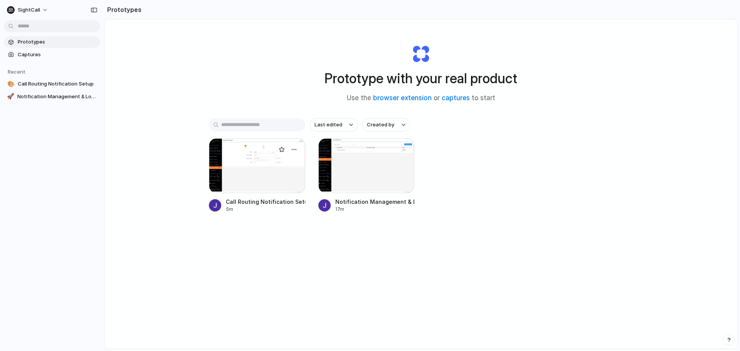
click at [241, 170] on div at bounding box center [257, 165] width 96 height 55
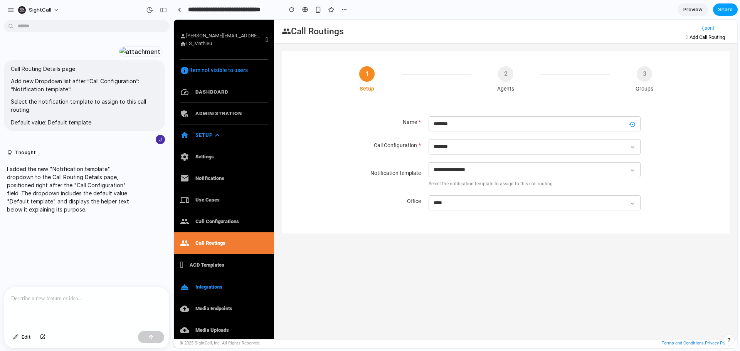
click at [729, 10] on span "Share" at bounding box center [725, 10] width 15 height 8
click at [713, 81] on span "Copy link" at bounding box center [712, 83] width 22 height 8
click at [658, 201] on div "Share ' Call Routing Notification Setup ' Johann Creator Anyone at SightCall Fu…" at bounding box center [370, 175] width 740 height 351
